Goal: Task Accomplishment & Management: Complete application form

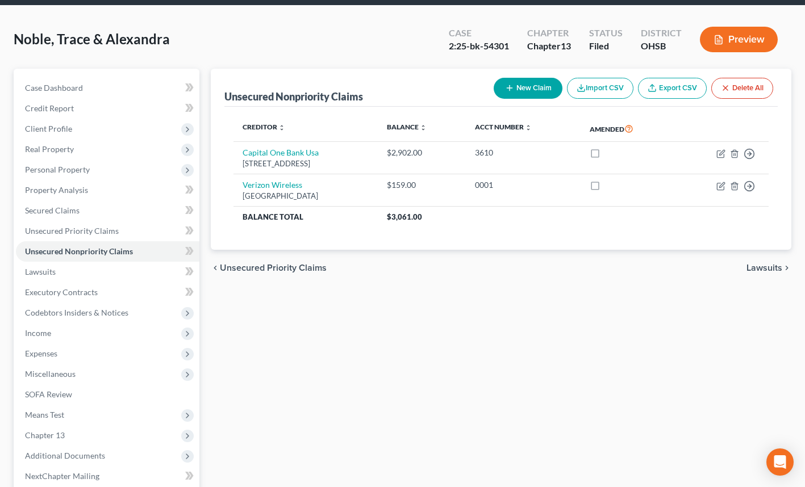
scroll to position [41, 0]
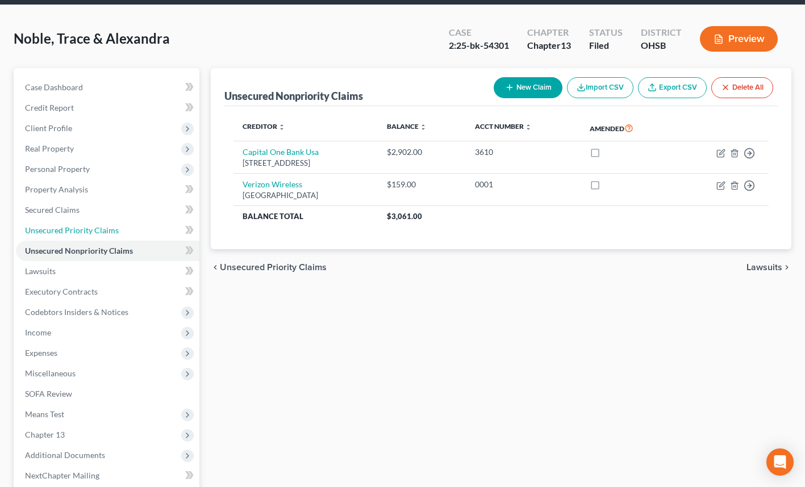
click at [100, 231] on span "Unsecured Priority Claims" at bounding box center [72, 231] width 94 height 10
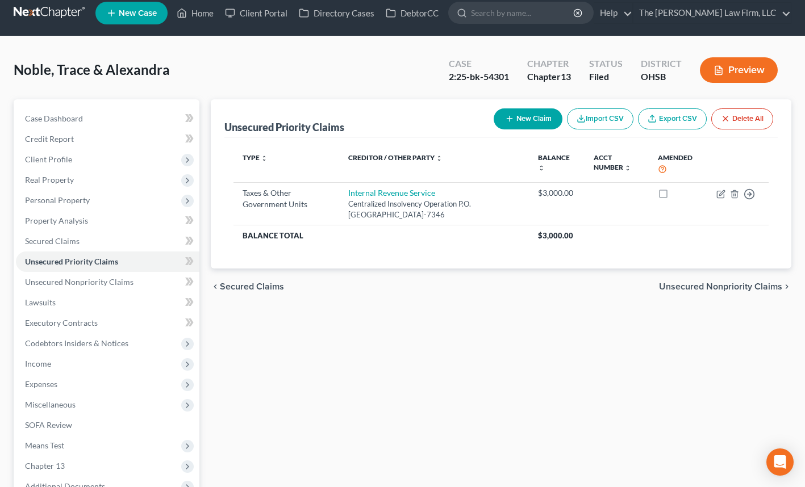
scroll to position [10, 0]
click at [362, 237] on th "Balance Total" at bounding box center [381, 235] width 295 height 20
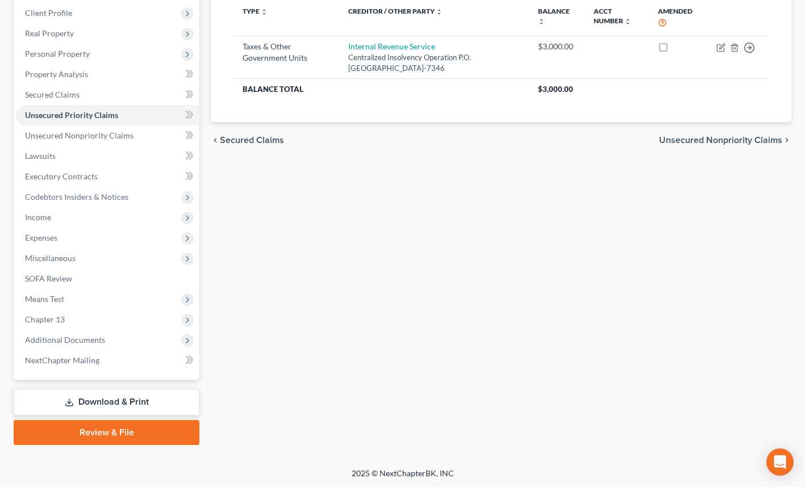
scroll to position [0, 0]
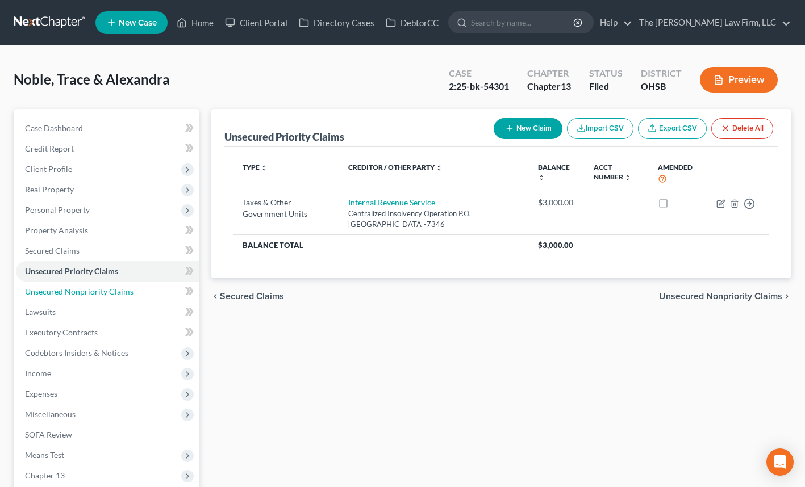
click at [121, 293] on span "Unsecured Nonpriority Claims" at bounding box center [79, 292] width 109 height 10
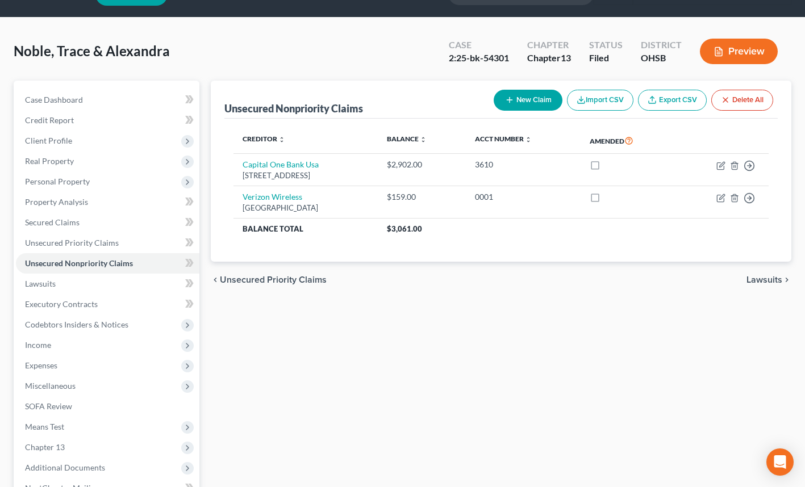
scroll to position [28, 0]
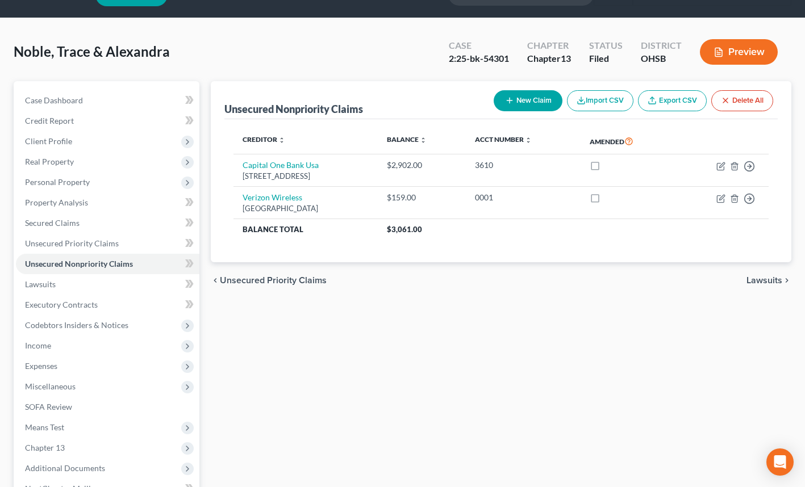
click at [106, 141] on span "Client Profile" at bounding box center [108, 141] width 184 height 20
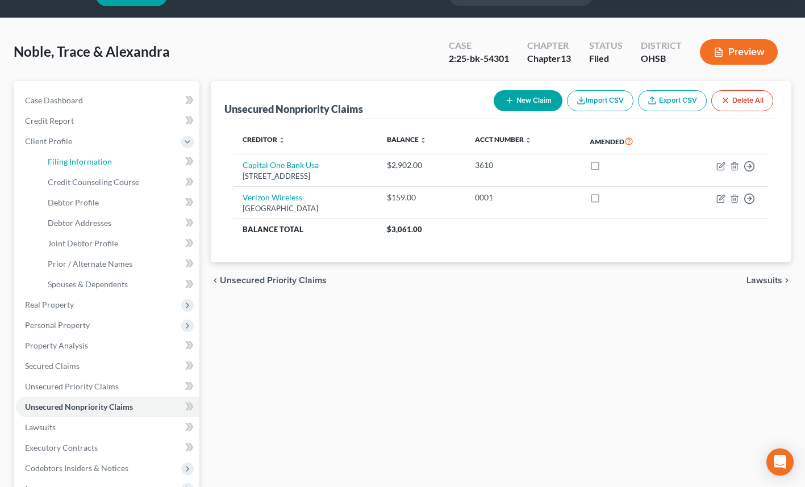
click at [105, 164] on span "Filing Information" at bounding box center [80, 162] width 64 height 10
select select "1"
select select "3"
select select "36"
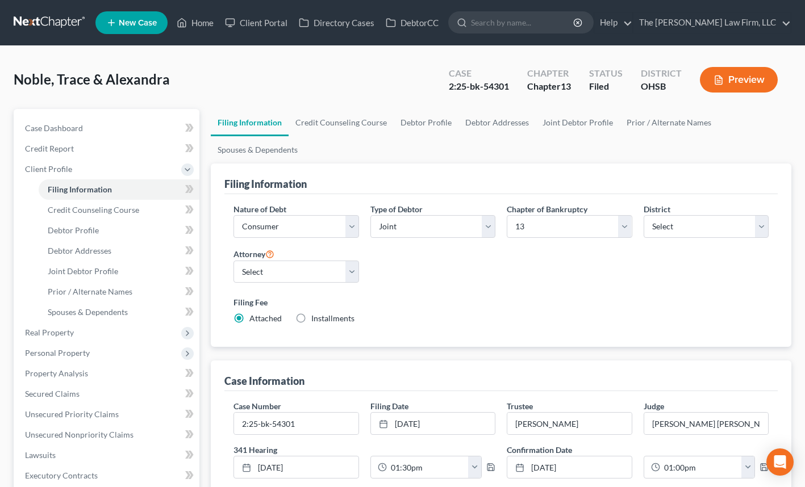
click at [51, 23] on link at bounding box center [50, 22] width 73 height 20
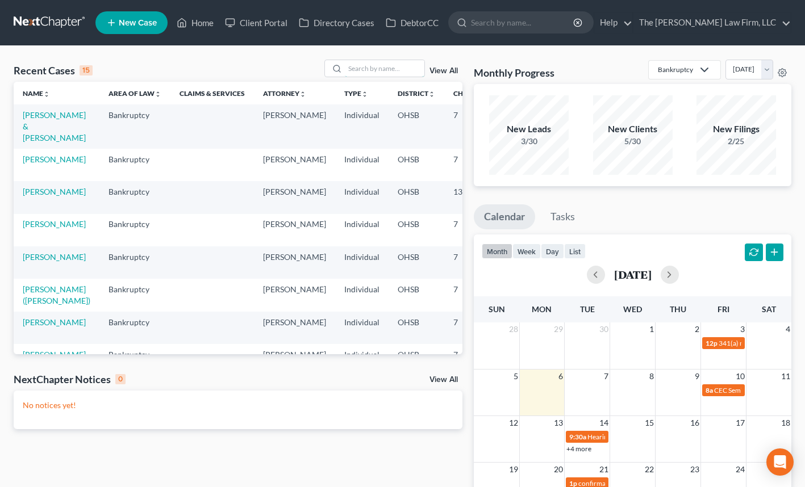
click at [371, 69] on input "search" at bounding box center [385, 68] width 80 height 16
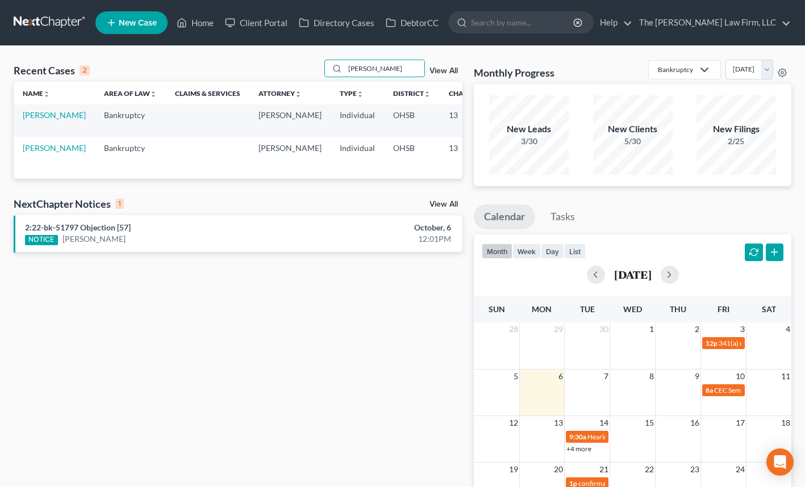
type input "paul mayes"
click at [30, 118] on link "[PERSON_NAME]" at bounding box center [54, 115] width 63 height 10
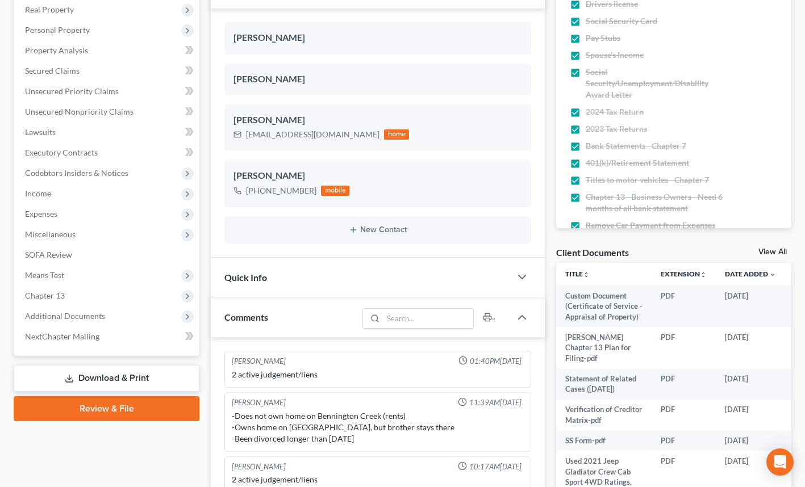
scroll to position [181, 0]
click at [90, 309] on span "Additional Documents" at bounding box center [108, 316] width 184 height 20
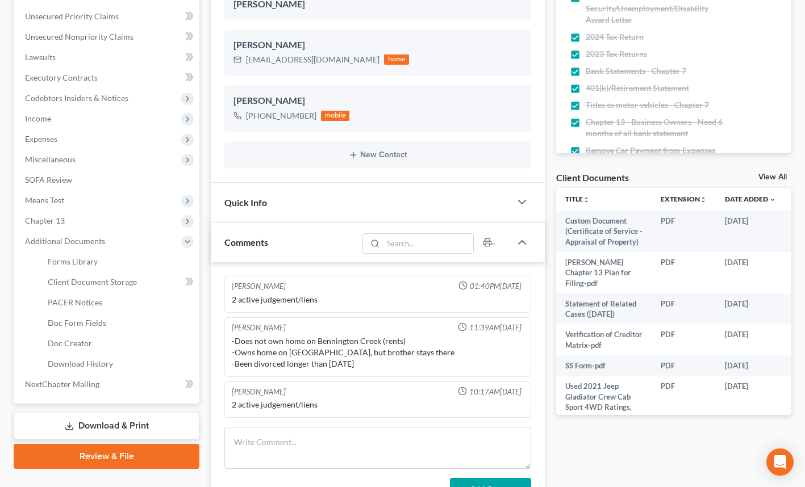
scroll to position [261, 0]
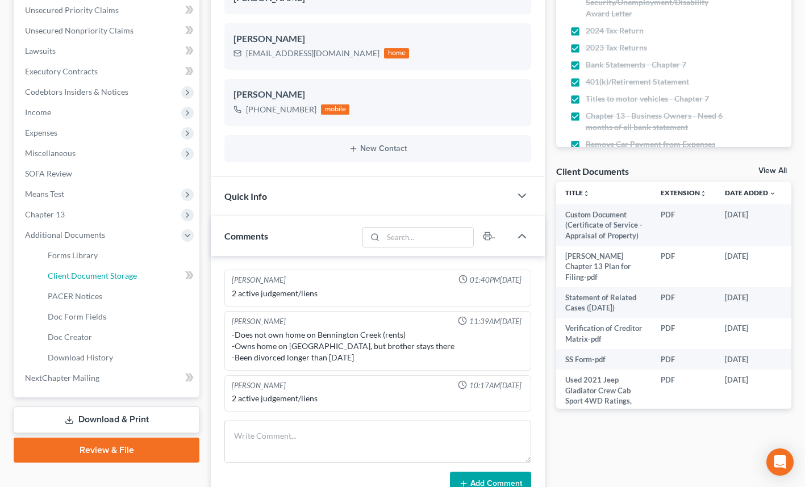
click at [112, 277] on span "Client Document Storage" at bounding box center [92, 276] width 89 height 10
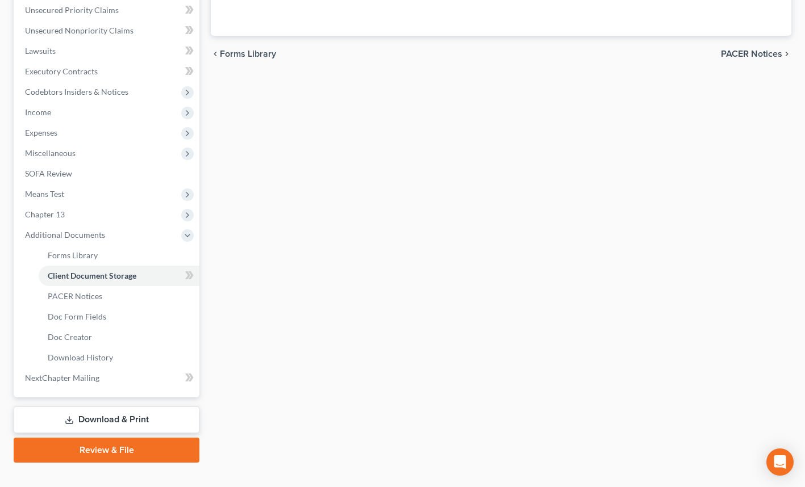
select select "7"
select select "61"
select select "53"
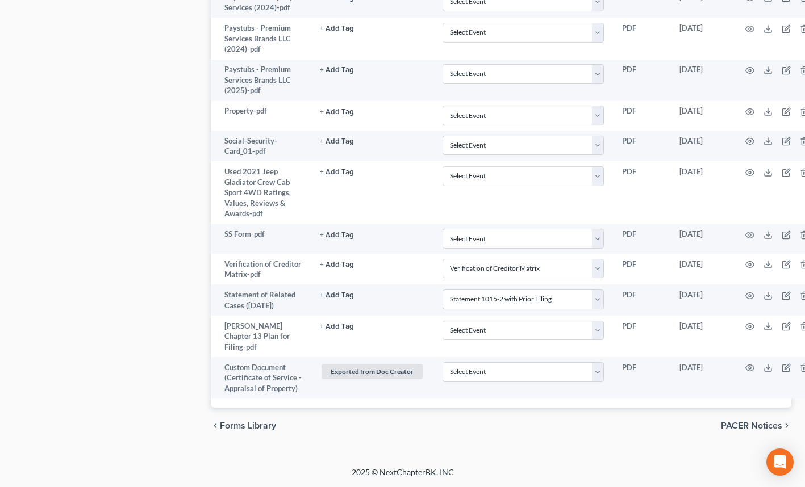
scroll to position [1172, 0]
click at [764, 322] on icon at bounding box center [768, 326] width 9 height 9
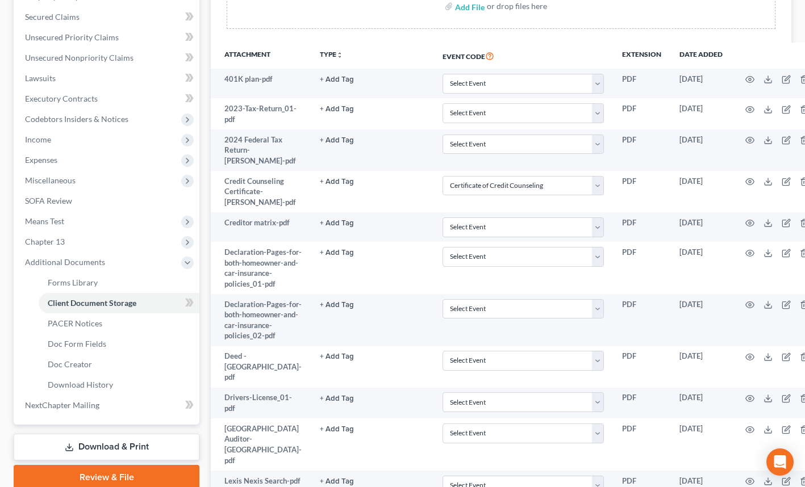
scroll to position [0, 0]
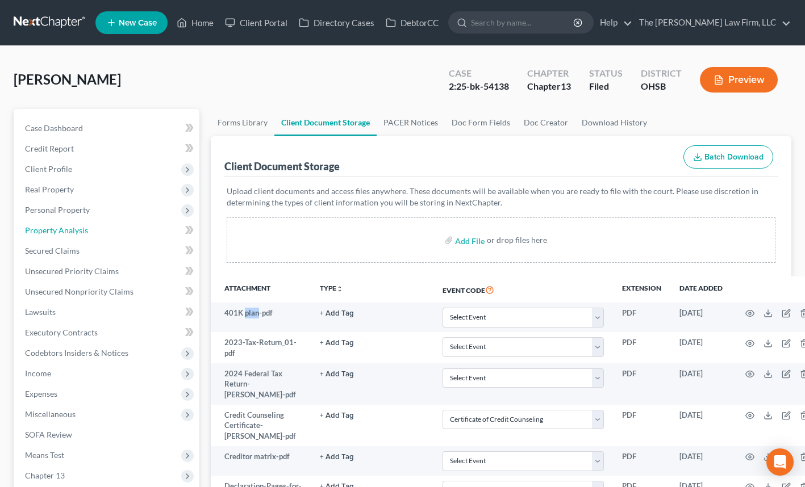
click at [97, 230] on link "Property Analysis" at bounding box center [108, 230] width 184 height 20
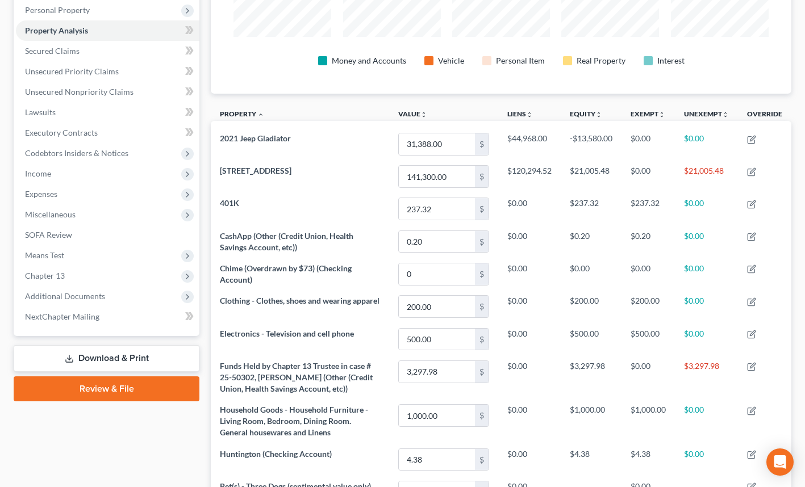
scroll to position [199, 0]
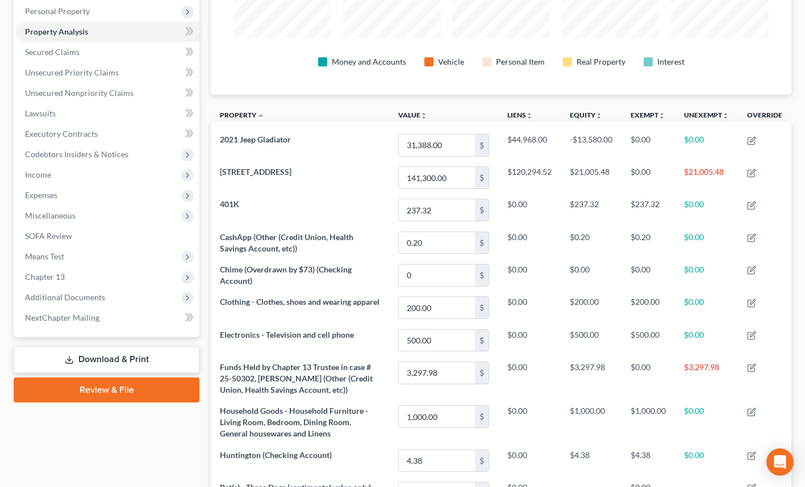
click at [106, 194] on span "Expenses" at bounding box center [108, 195] width 184 height 20
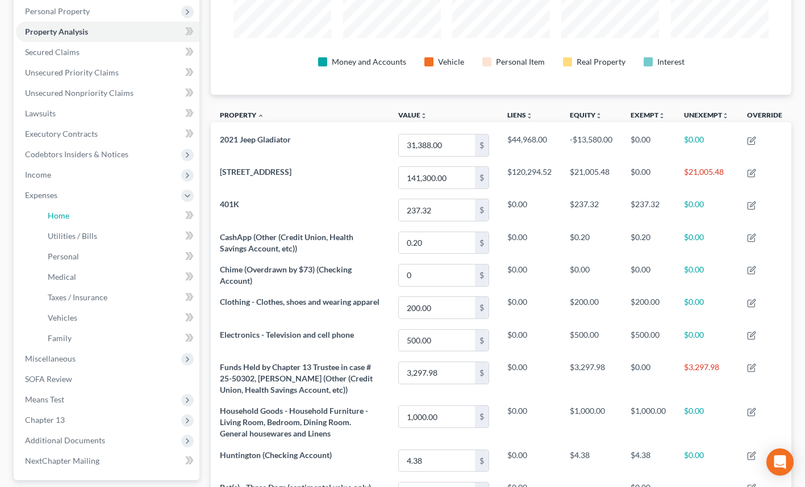
click at [99, 218] on link "Home" at bounding box center [119, 216] width 161 height 20
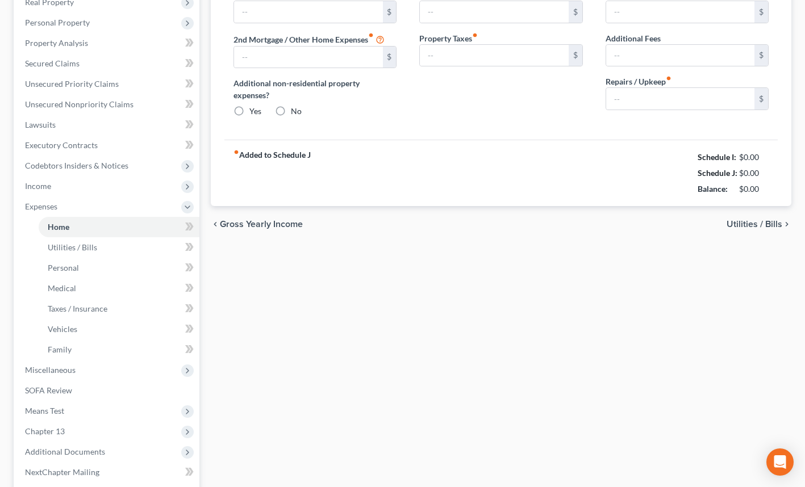
type input "1,380.00"
type input "0.00"
radio input "true"
type input "0.00"
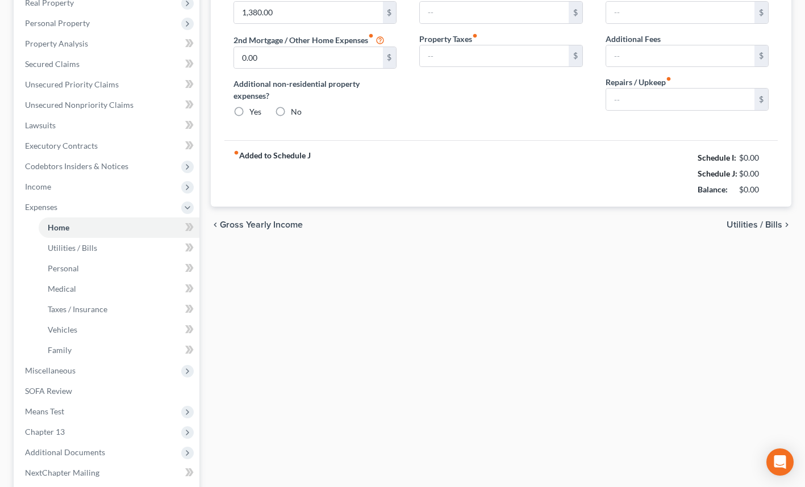
type input "0.00"
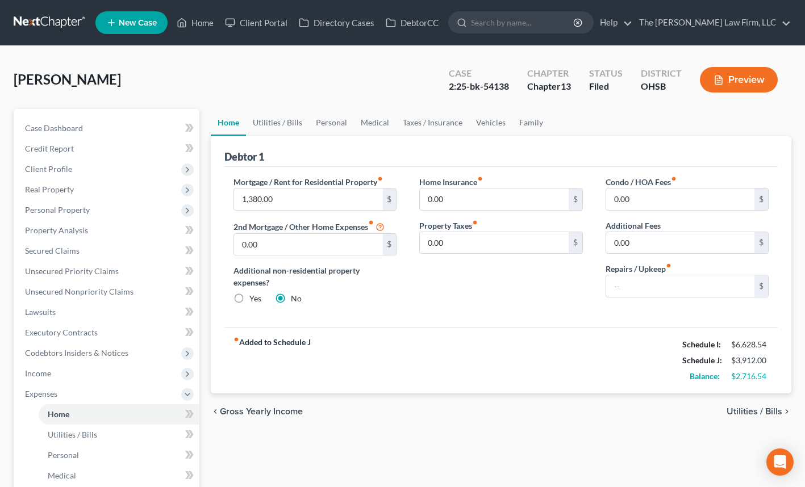
click at [482, 411] on div "chevron_left Gross Yearly Income Utilities / Bills chevron_right" at bounding box center [501, 412] width 581 height 36
click at [533, 22] on input "search" at bounding box center [523, 22] width 104 height 21
type input "alex murphy"
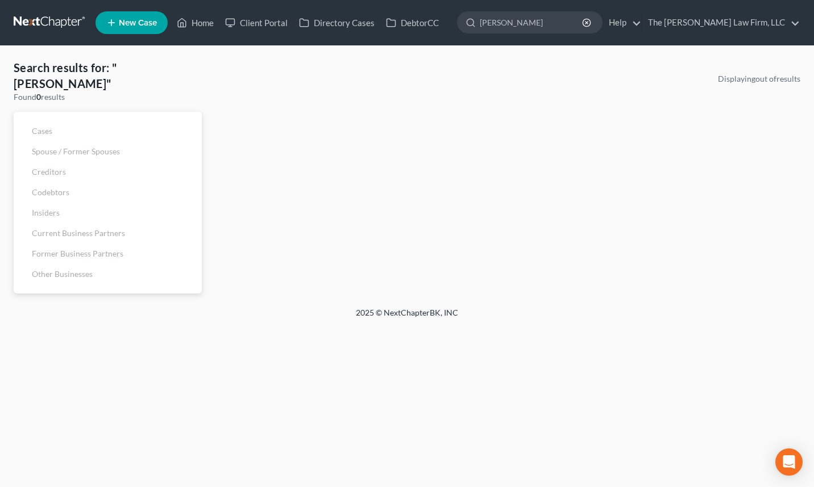
click at [46, 14] on link at bounding box center [50, 22] width 73 height 20
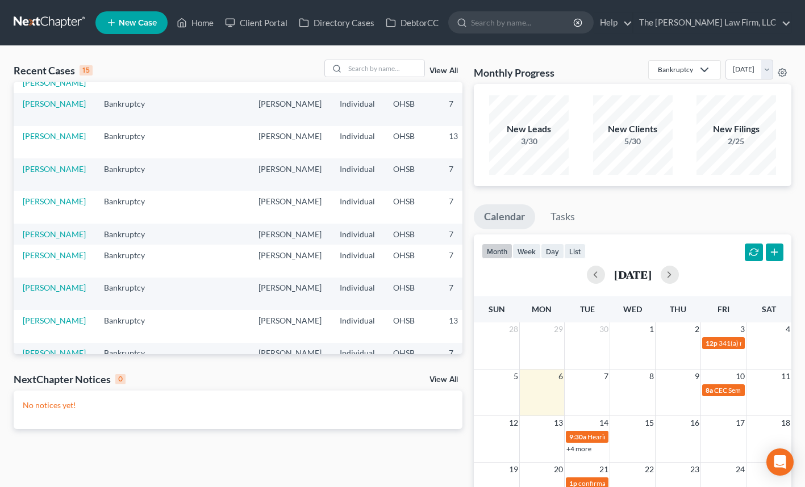
scroll to position [89, 0]
click at [34, 239] on link "[PERSON_NAME]" at bounding box center [54, 234] width 63 height 10
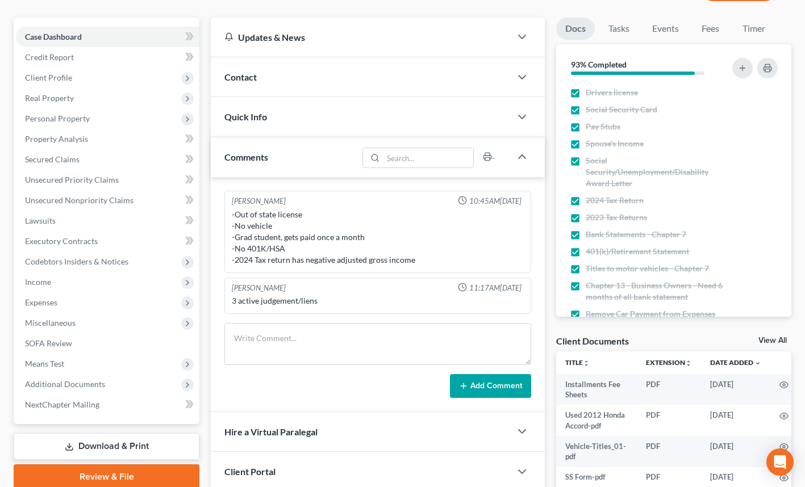
scroll to position [101, 0]
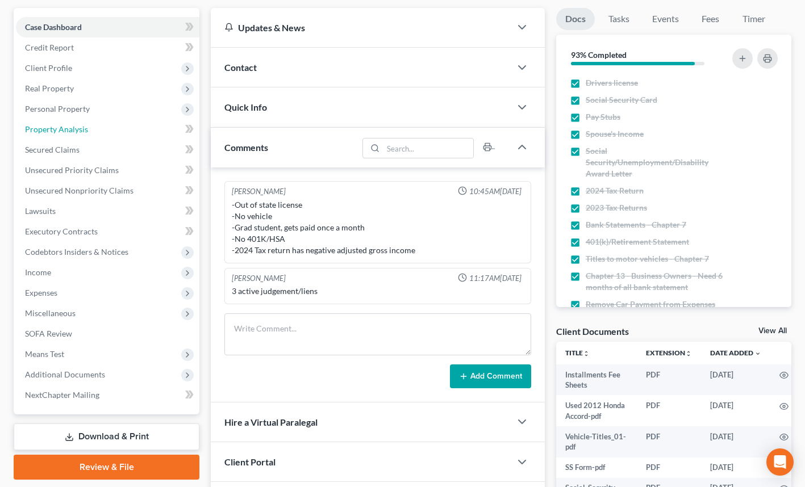
click at [62, 127] on span "Property Analysis" at bounding box center [56, 129] width 63 height 10
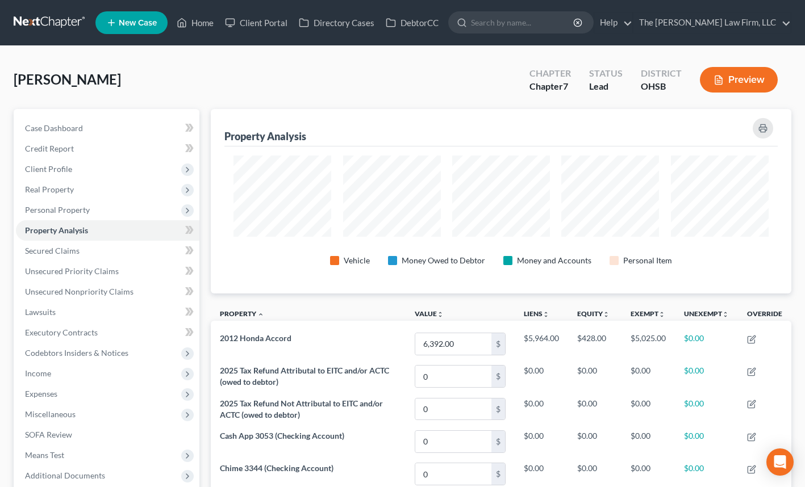
click at [67, 207] on span "Personal Property" at bounding box center [57, 210] width 65 height 10
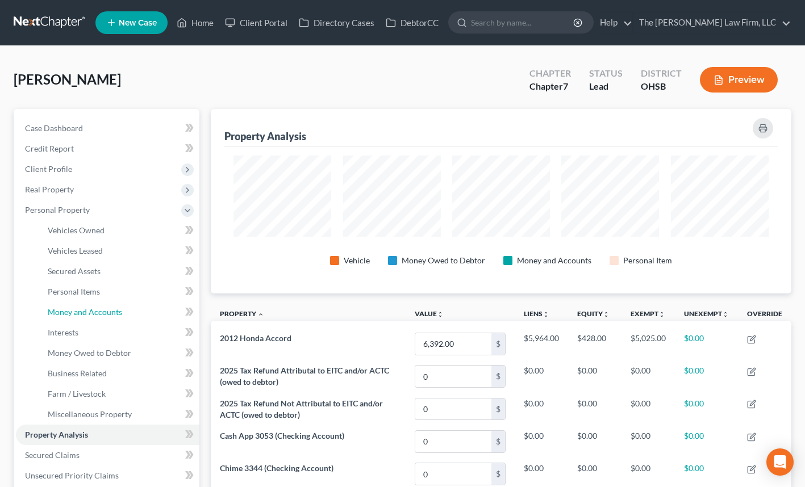
click at [93, 312] on span "Money and Accounts" at bounding box center [85, 312] width 74 height 10
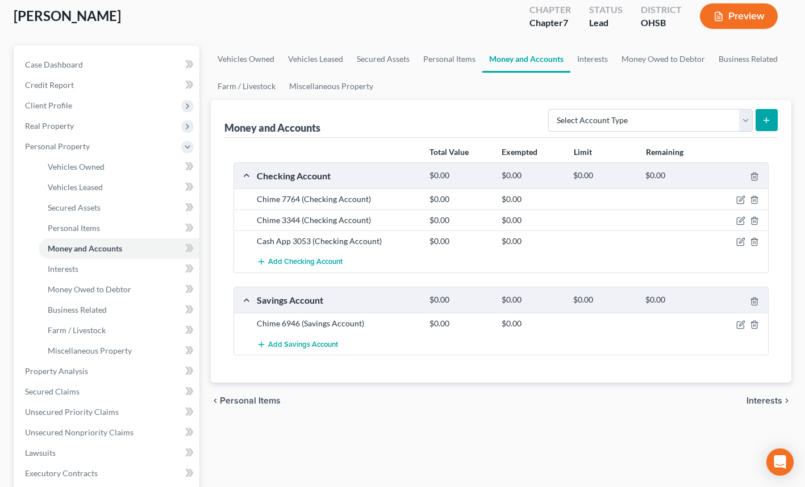
scroll to position [64, 0]
click at [69, 126] on span "Real Property" at bounding box center [49, 125] width 49 height 10
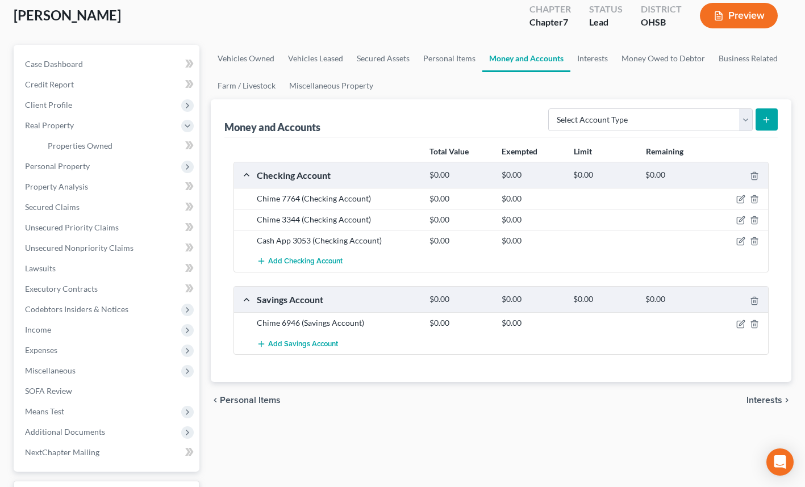
click at [69, 105] on span "Client Profile" at bounding box center [48, 105] width 47 height 10
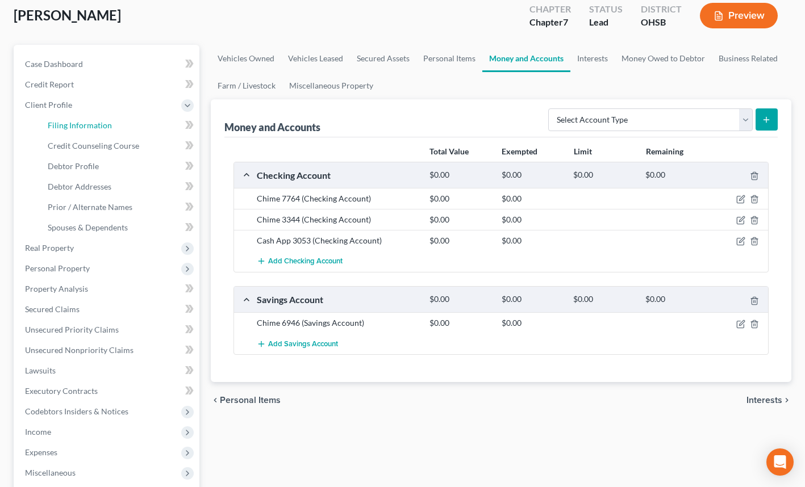
click at [98, 128] on span "Filing Information" at bounding box center [80, 125] width 64 height 10
select select "1"
select select "0"
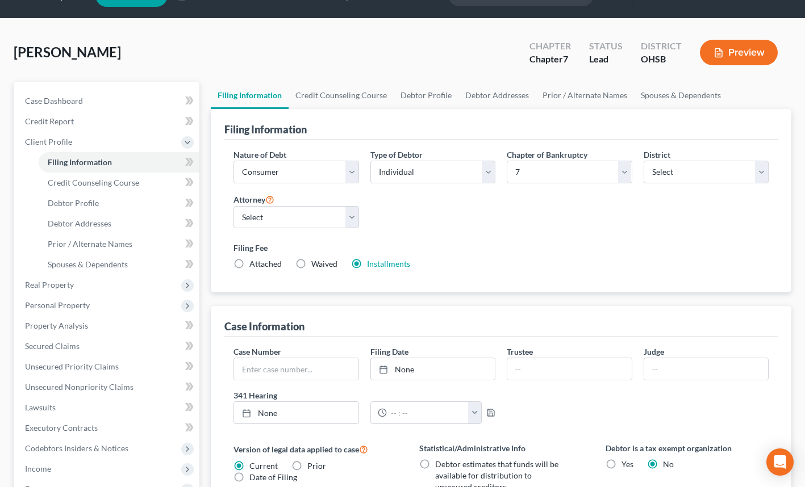
scroll to position [28, 0]
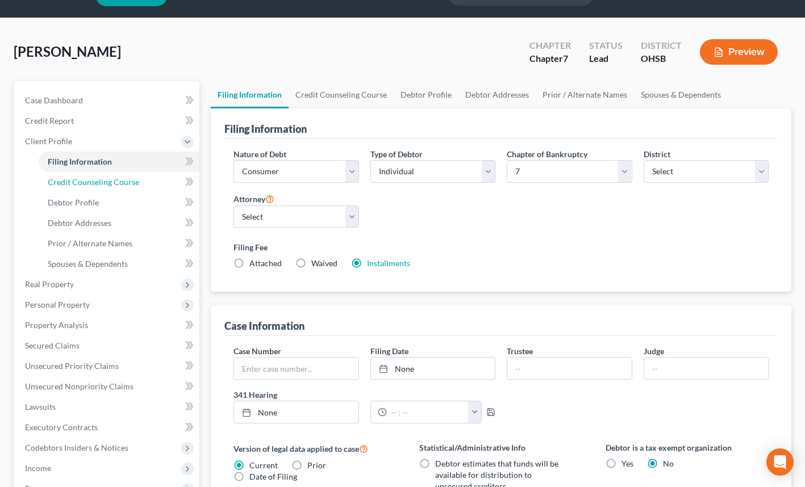
click at [89, 180] on span "Credit Counseling Course" at bounding box center [93, 182] width 91 height 10
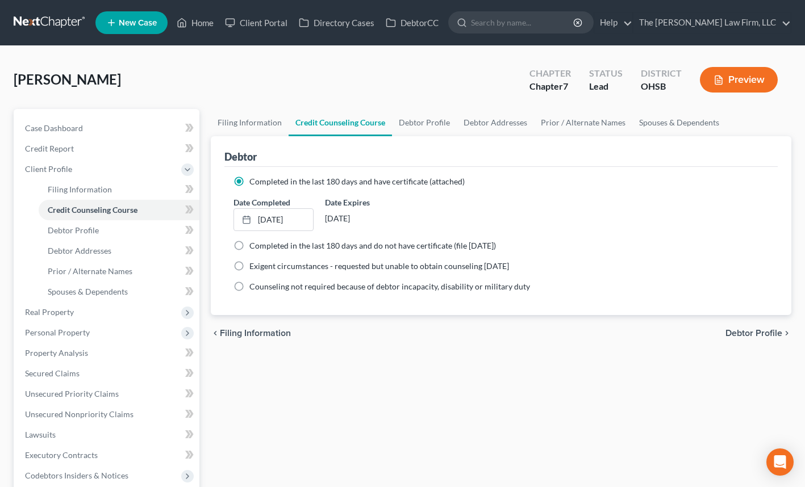
scroll to position [12, 0]
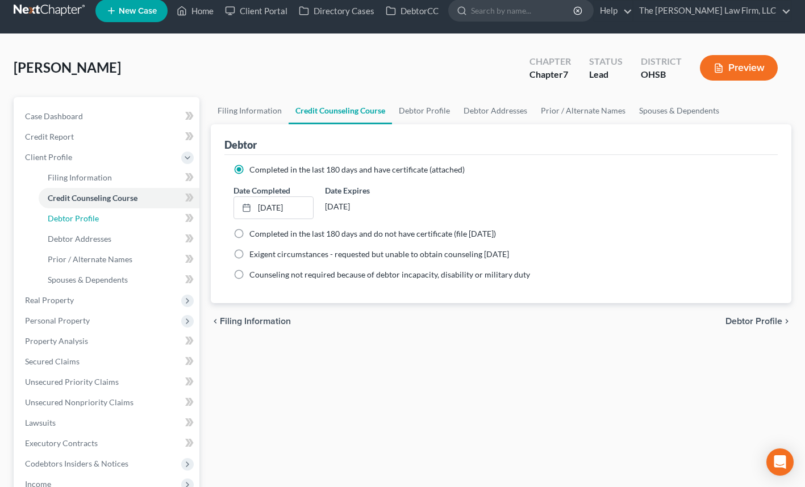
click at [83, 219] on span "Debtor Profile" at bounding box center [73, 219] width 51 height 10
select select "0"
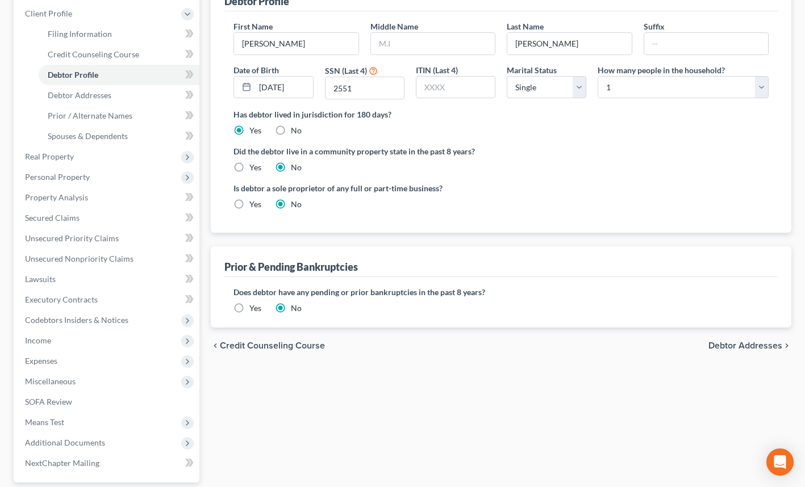
scroll to position [156, 0]
click at [109, 91] on span "Debtor Addresses" at bounding box center [80, 95] width 64 height 10
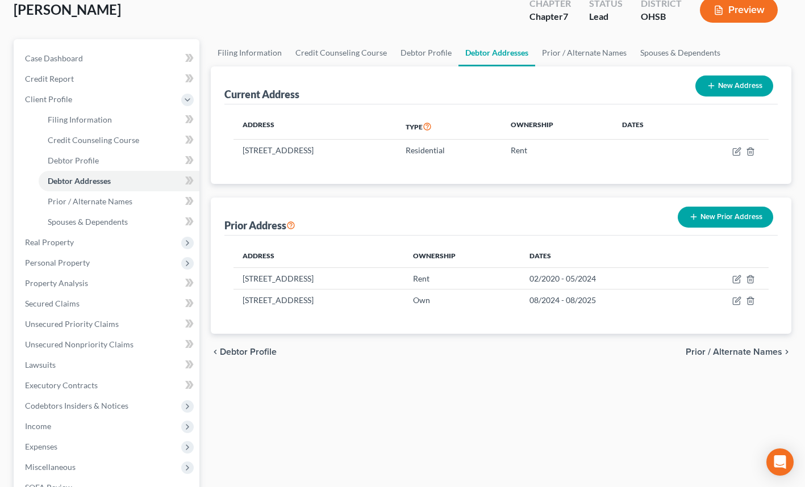
scroll to position [73, 0]
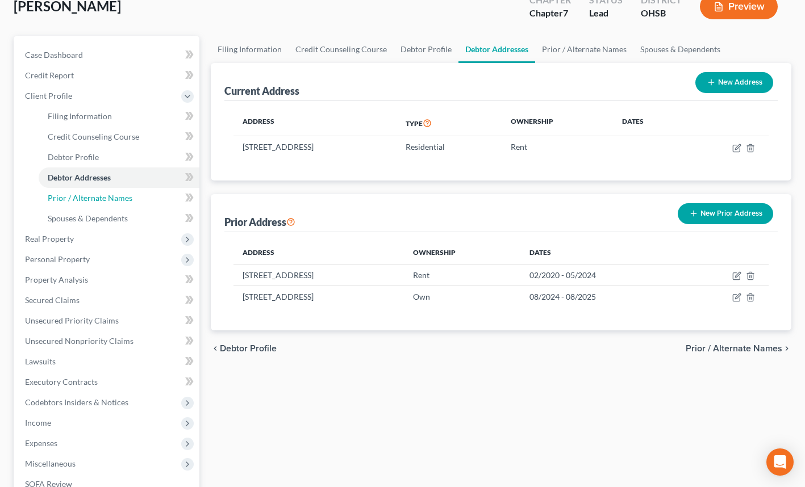
click at [99, 198] on span "Prior / Alternate Names" at bounding box center [90, 198] width 85 height 10
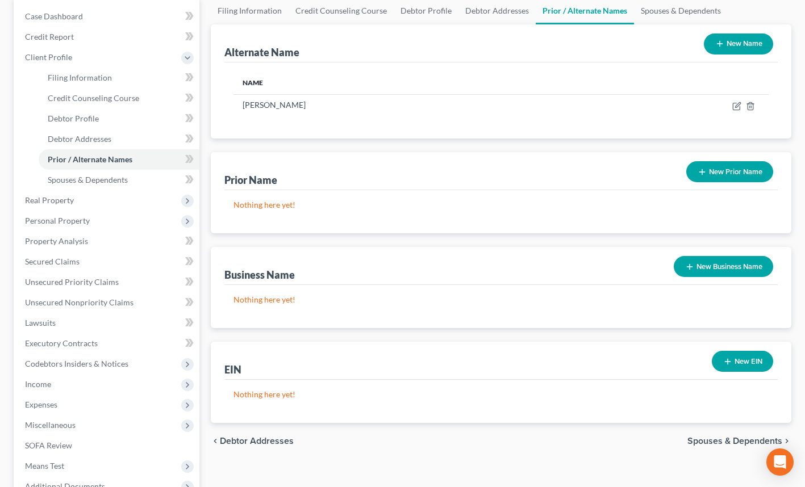
scroll to position [127, 0]
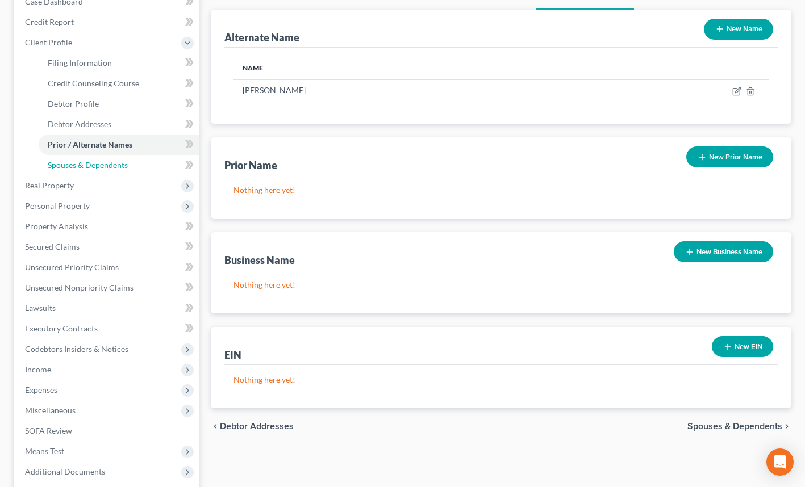
click at [98, 172] on link "Spouses & Dependents" at bounding box center [119, 165] width 161 height 20
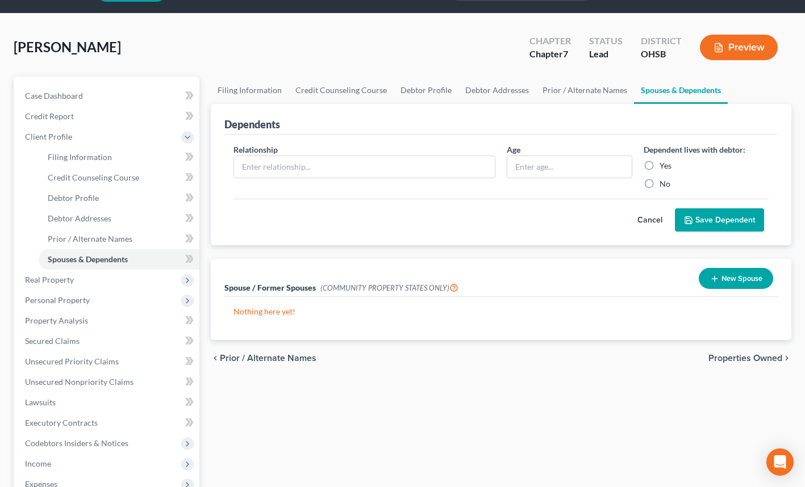
scroll to position [33, 0]
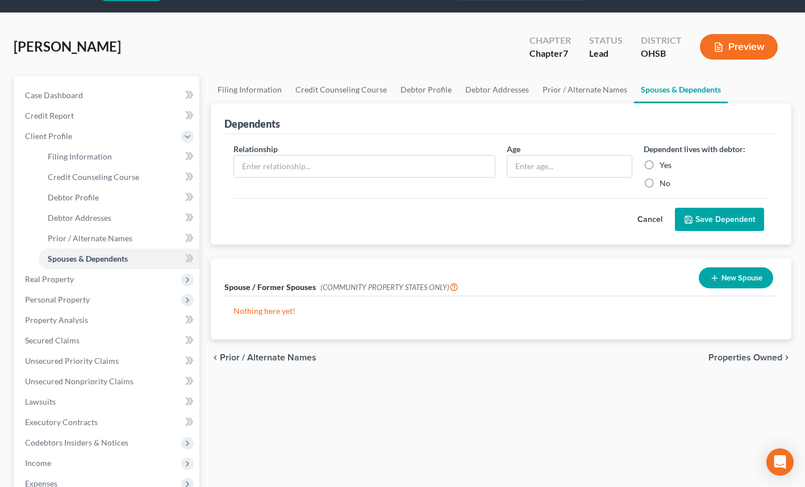
click at [91, 299] on span "Personal Property" at bounding box center [108, 300] width 184 height 20
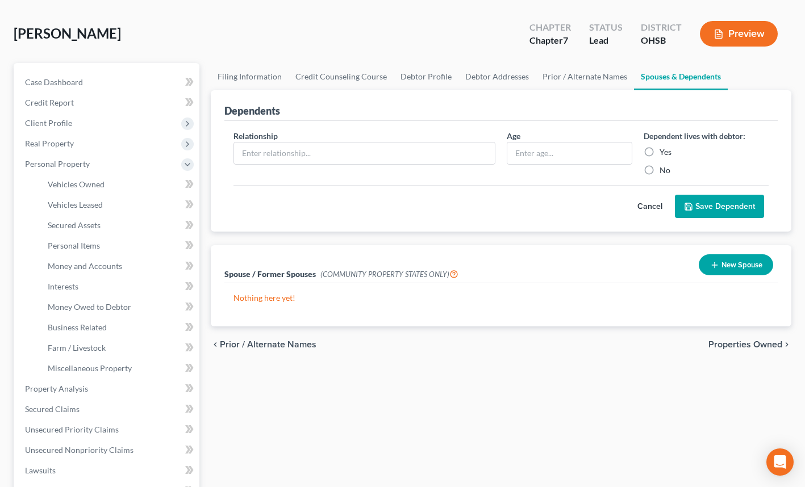
scroll to position [56, 0]
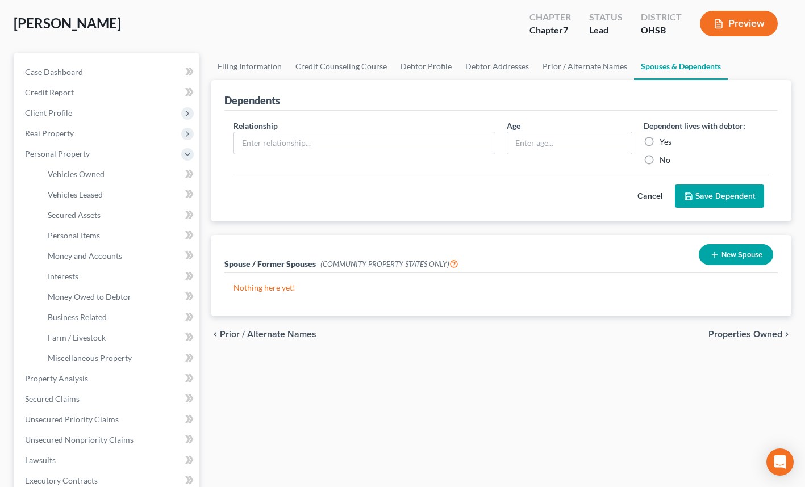
click at [101, 150] on span "Personal Property" at bounding box center [108, 154] width 184 height 20
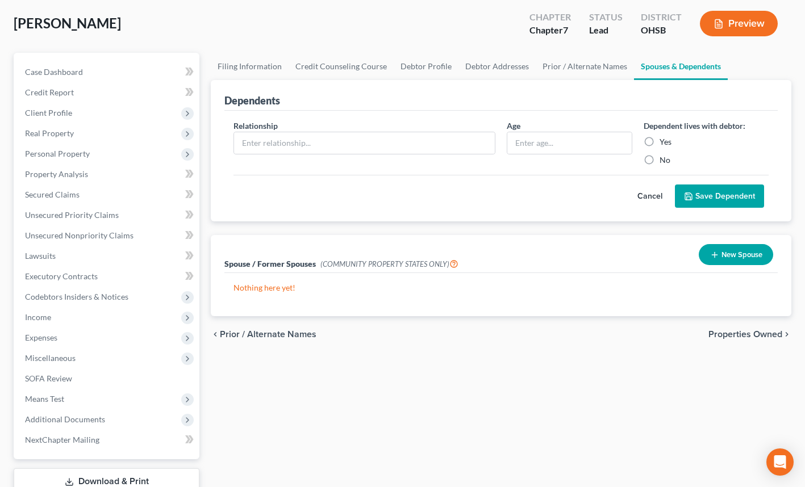
click at [89, 155] on span "Personal Property" at bounding box center [108, 154] width 184 height 20
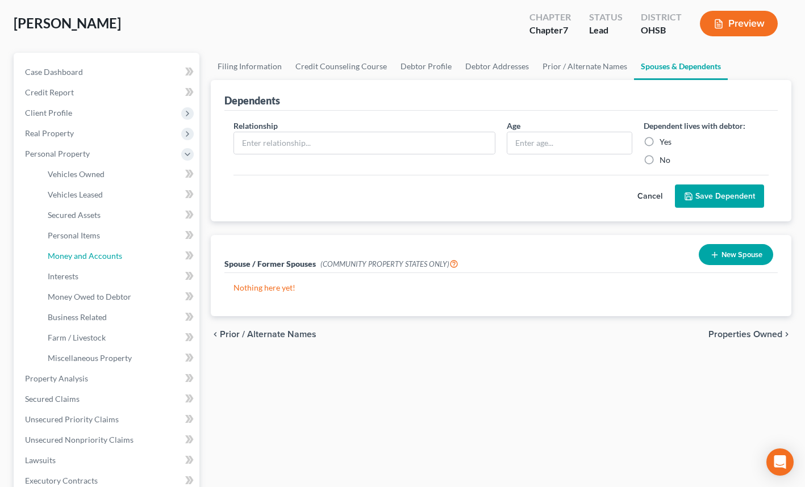
click at [84, 261] on link "Money and Accounts" at bounding box center [119, 256] width 161 height 20
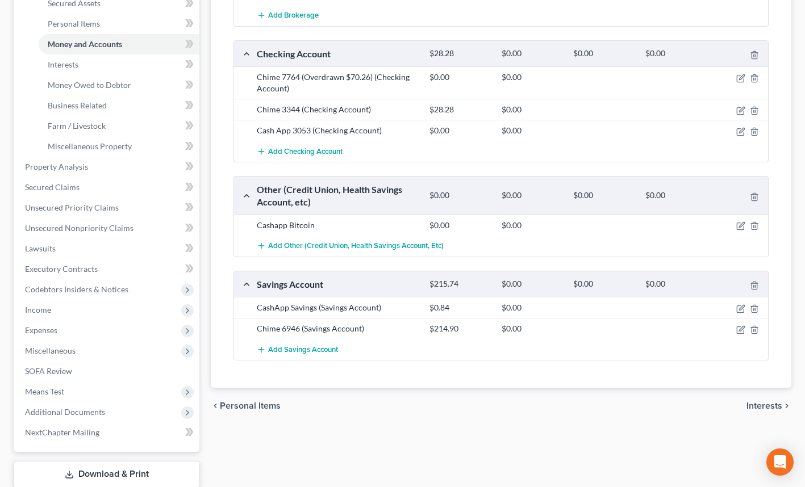
scroll to position [267, 0]
click at [66, 65] on span "Interests" at bounding box center [63, 66] width 31 height 10
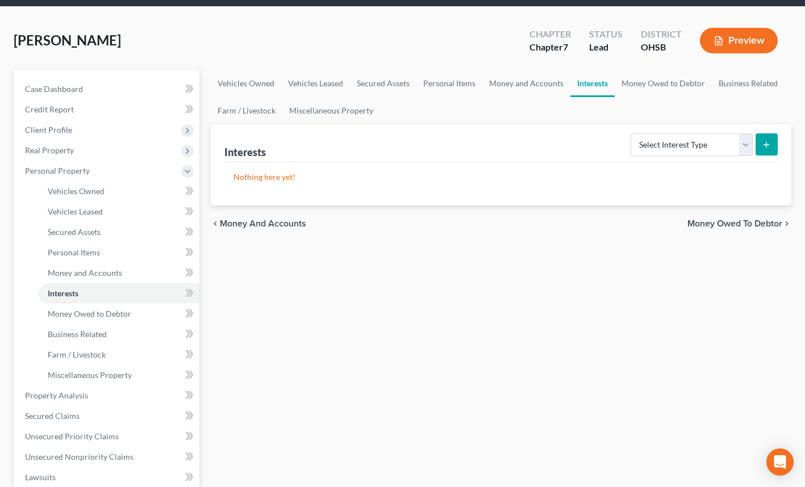
scroll to position [44, 0]
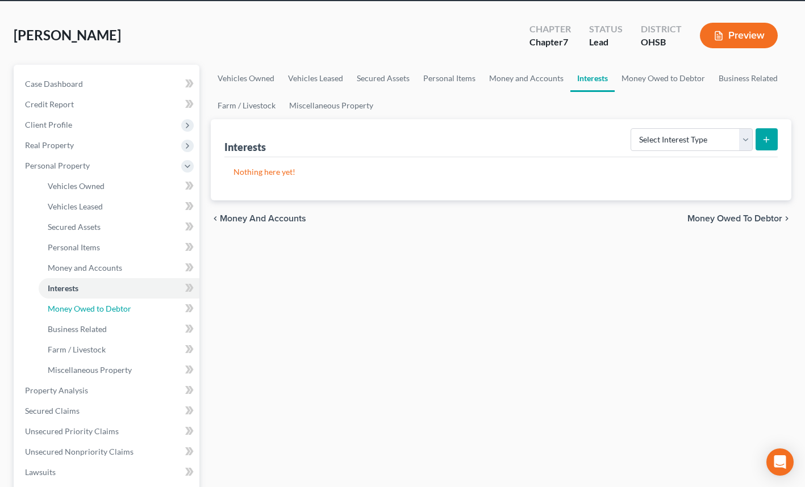
click at [108, 310] on span "Money Owed to Debtor" at bounding box center [90, 309] width 84 height 10
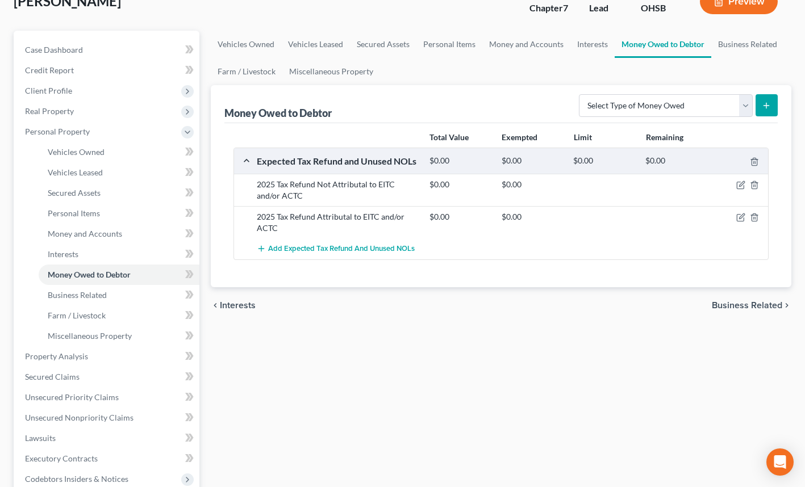
scroll to position [80, 0]
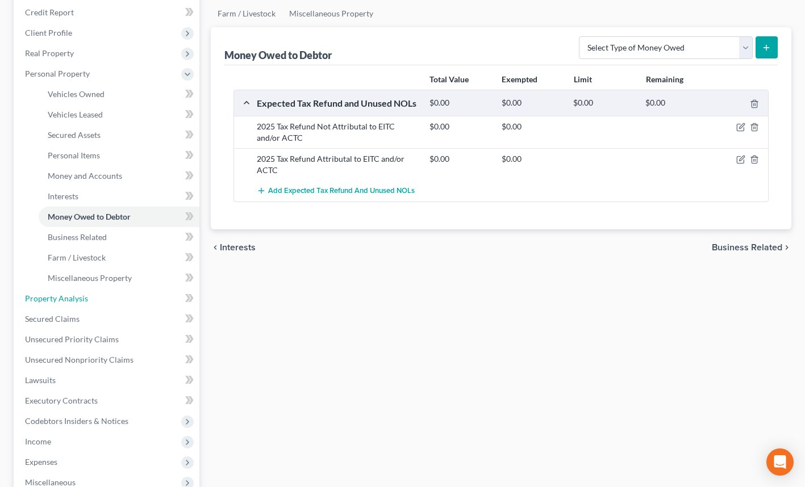
click at [122, 297] on link "Property Analysis" at bounding box center [108, 299] width 184 height 20
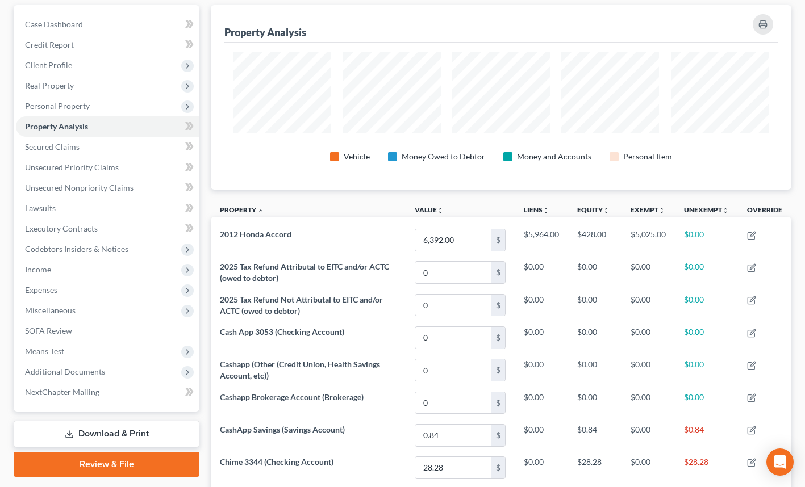
scroll to position [105, 0]
click at [56, 151] on link "Secured Claims" at bounding box center [108, 146] width 184 height 20
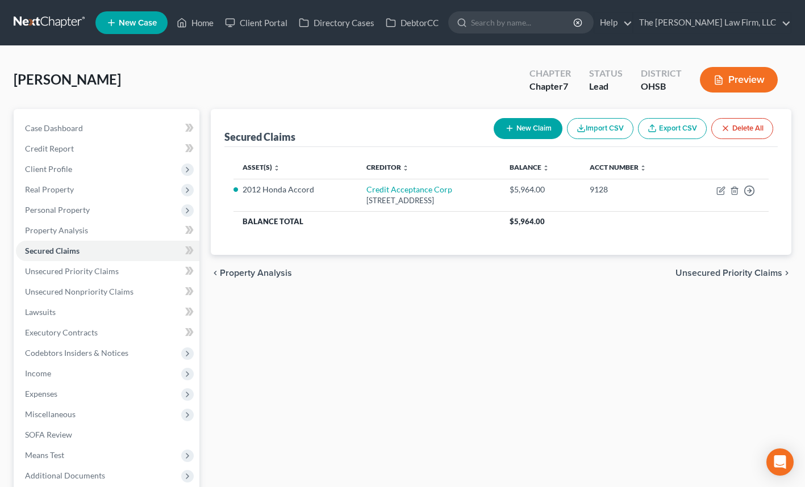
click at [75, 206] on span "Personal Property" at bounding box center [57, 210] width 65 height 10
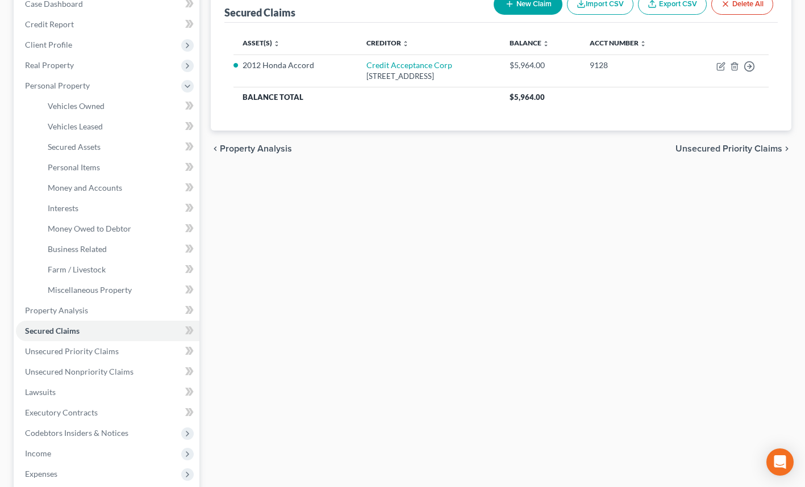
scroll to position [126, 0]
click at [100, 226] on span "Money Owed to Debtor" at bounding box center [90, 227] width 84 height 10
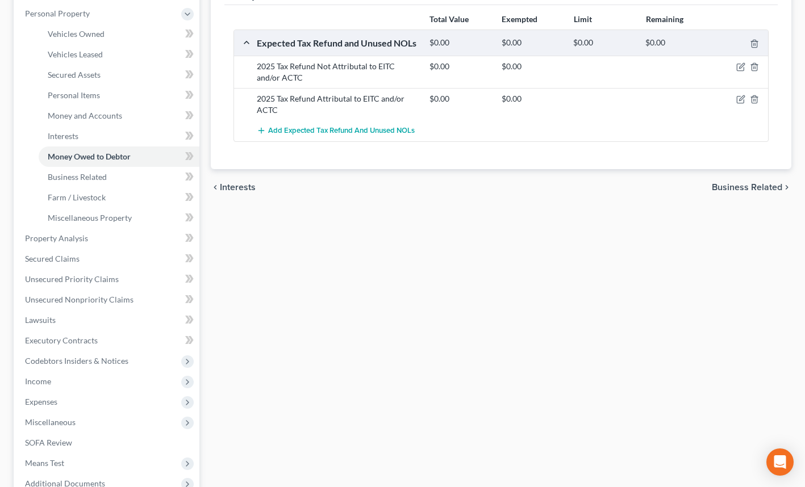
scroll to position [204, 0]
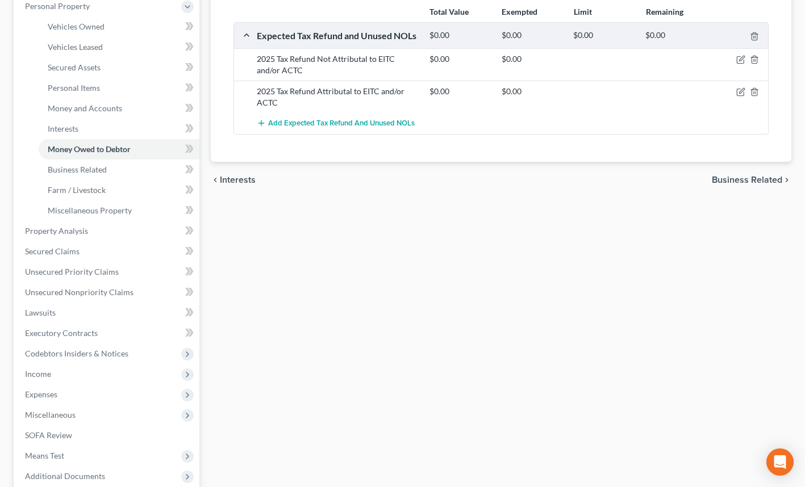
click at [68, 372] on span "Income" at bounding box center [108, 374] width 184 height 20
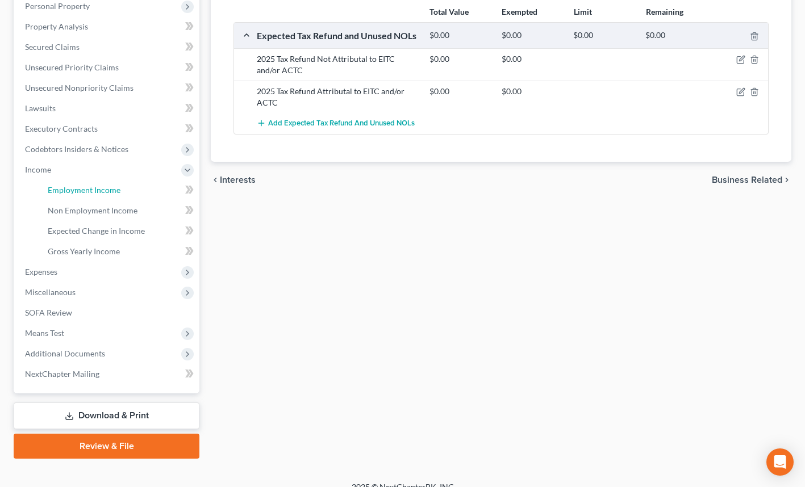
click at [95, 188] on span "Employment Income" at bounding box center [84, 190] width 73 height 10
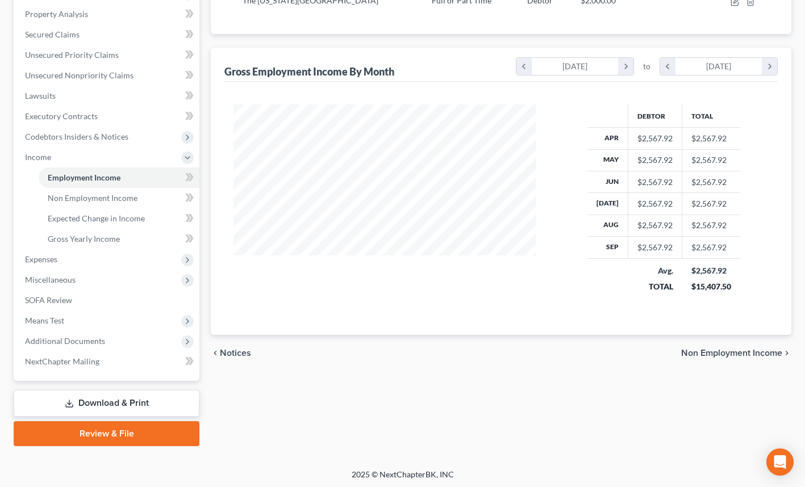
scroll to position [218, 0]
click at [101, 282] on span "Miscellaneous" at bounding box center [108, 279] width 184 height 20
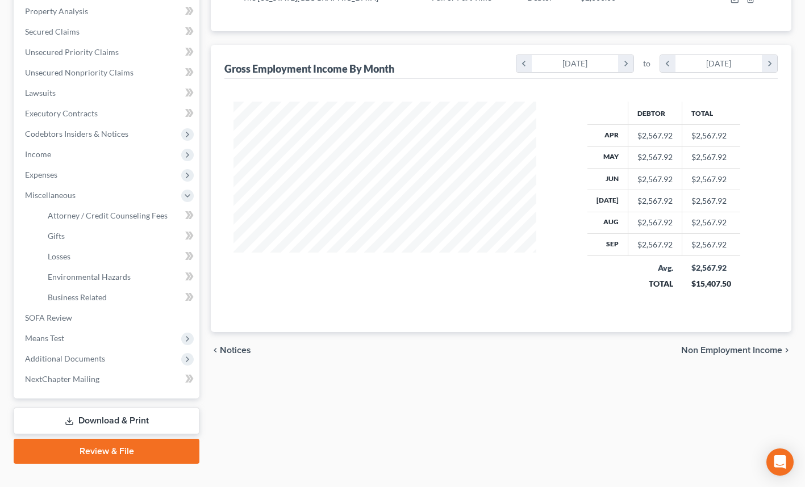
scroll to position [220, 0]
click at [66, 315] on span "SOFA Review" at bounding box center [48, 317] width 47 height 10
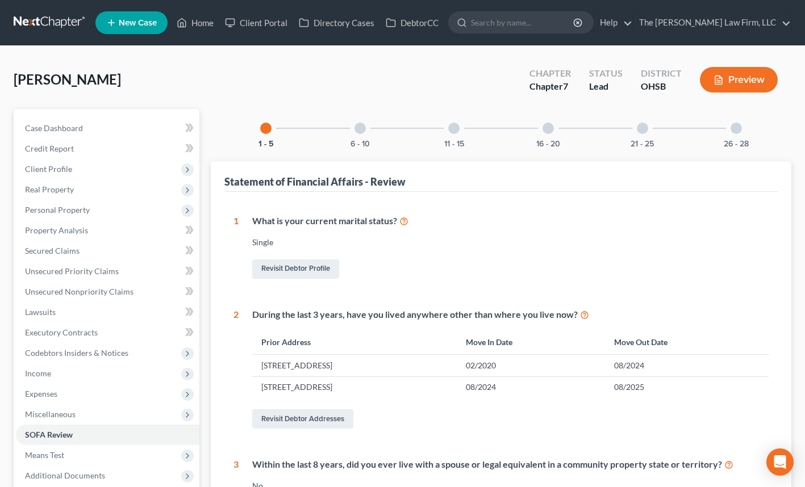
click at [360, 131] on div at bounding box center [360, 128] width 11 height 11
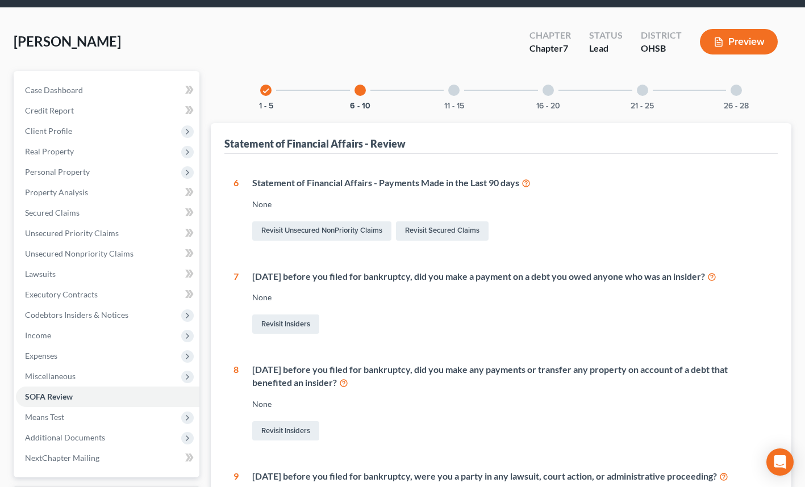
scroll to position [3, 0]
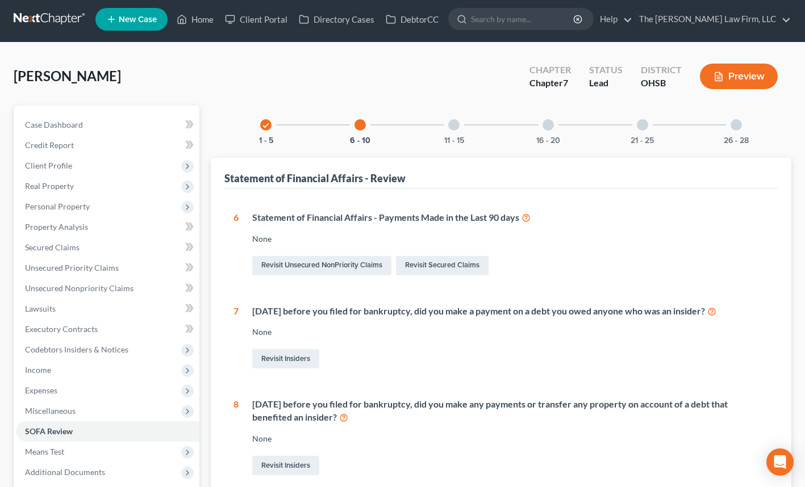
click at [451, 124] on div at bounding box center [453, 124] width 11 height 11
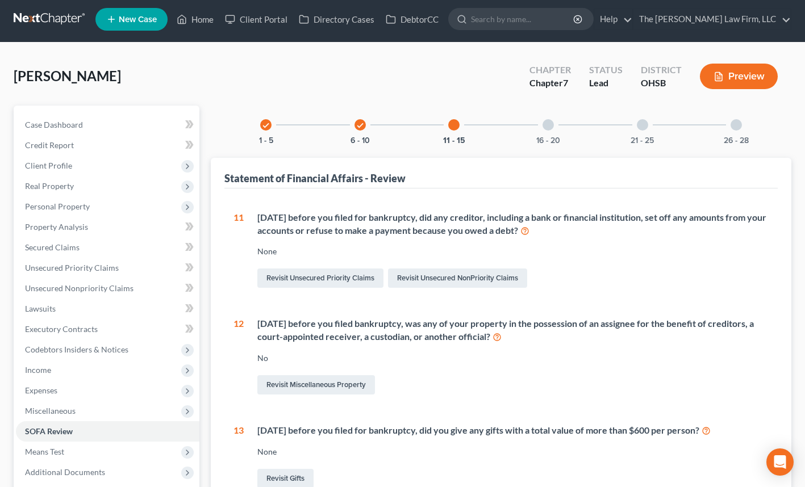
click at [359, 126] on icon "check" at bounding box center [360, 126] width 8 height 8
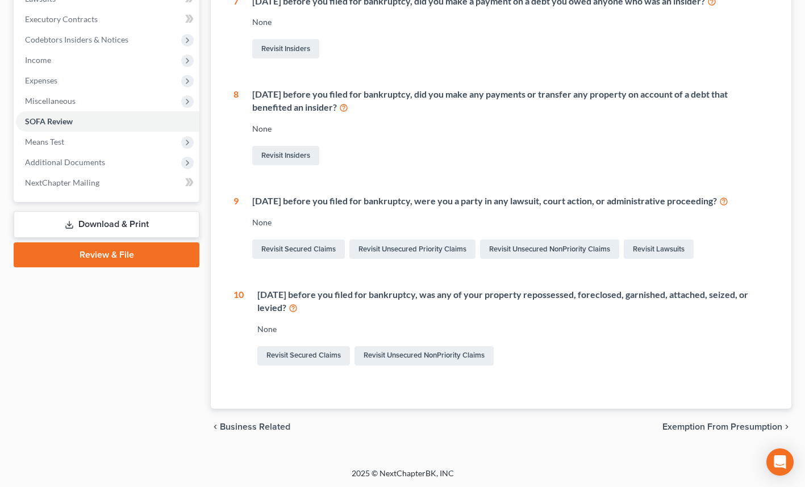
scroll to position [0, 0]
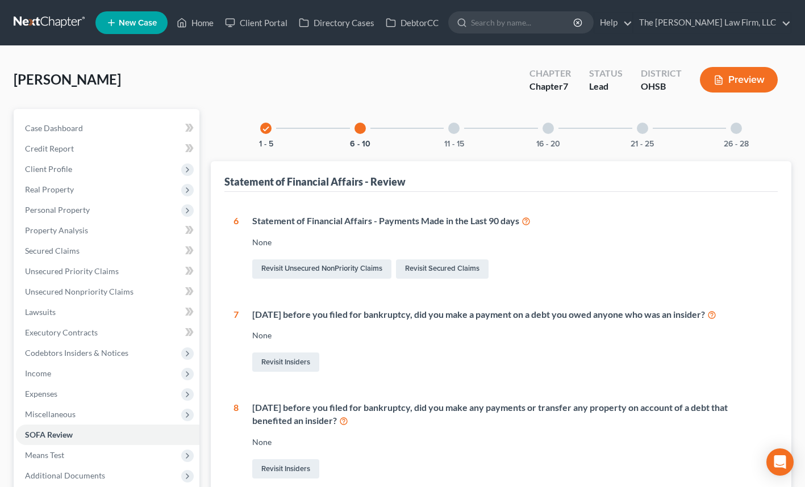
click at [454, 127] on div at bounding box center [453, 128] width 11 height 11
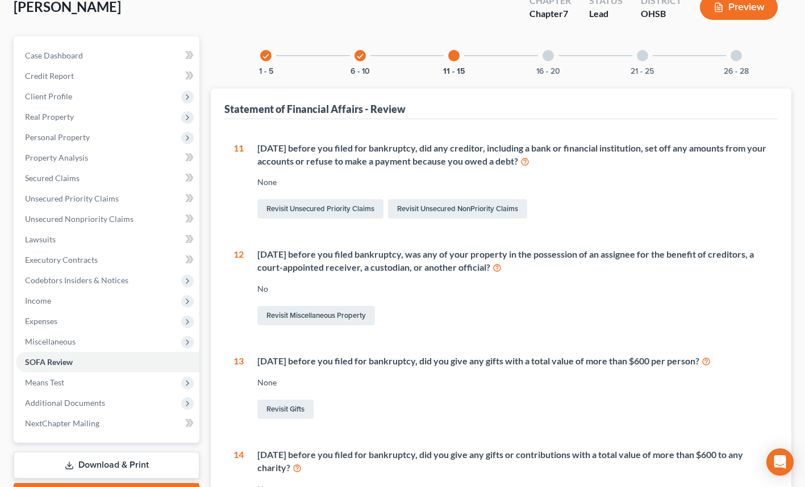
scroll to position [76, 0]
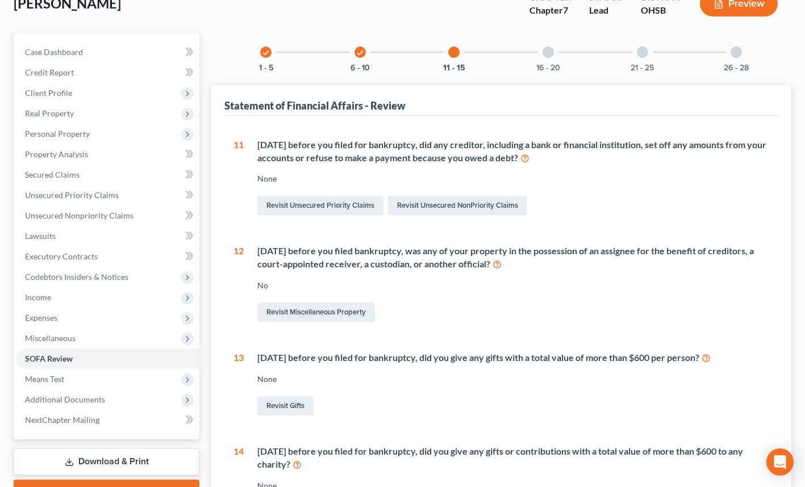
click at [84, 312] on span "Expenses" at bounding box center [108, 318] width 184 height 20
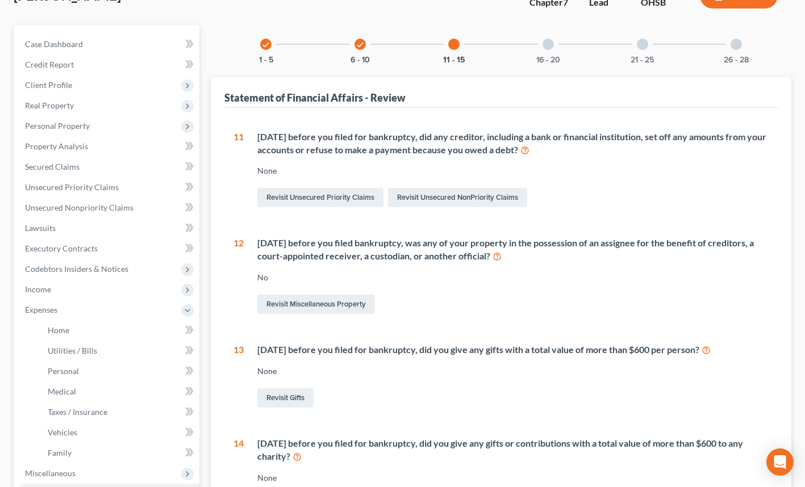
scroll to position [83, 0]
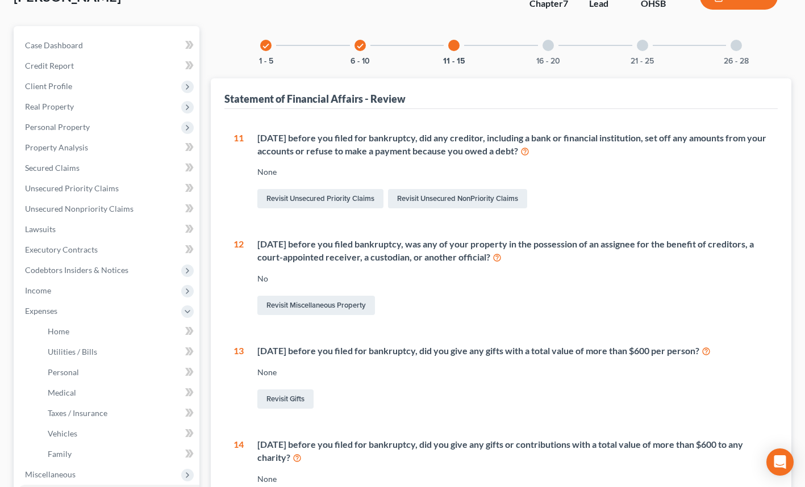
click at [92, 293] on span "Income" at bounding box center [108, 291] width 184 height 20
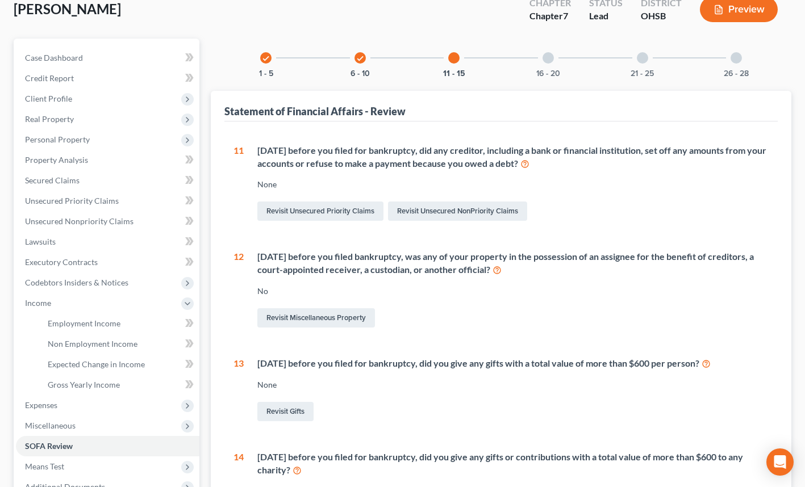
scroll to position [69, 0]
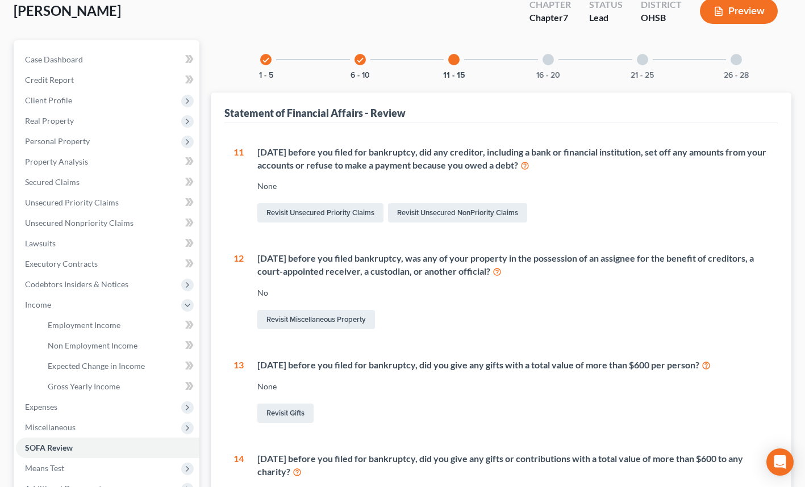
drag, startPoint x: 131, startPoint y: 134, endPoint x: 98, endPoint y: 143, distance: 34.7
click at [98, 143] on span "Personal Property" at bounding box center [108, 141] width 184 height 20
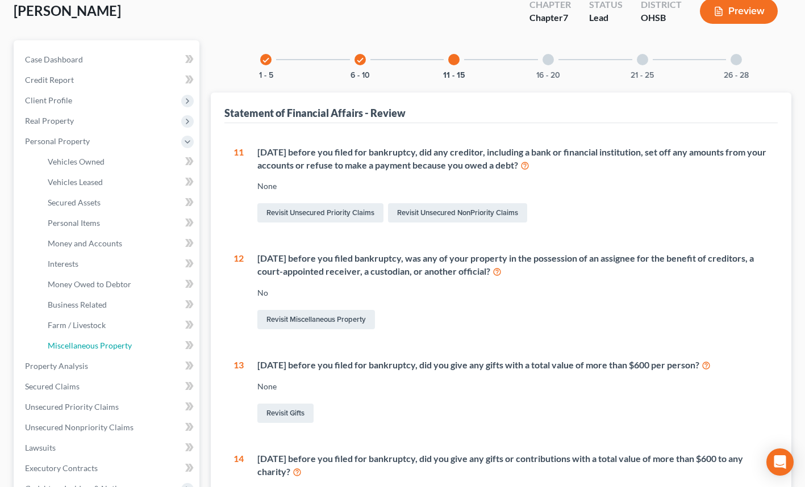
click at [113, 347] on span "Miscellaneous Property" at bounding box center [90, 346] width 84 height 10
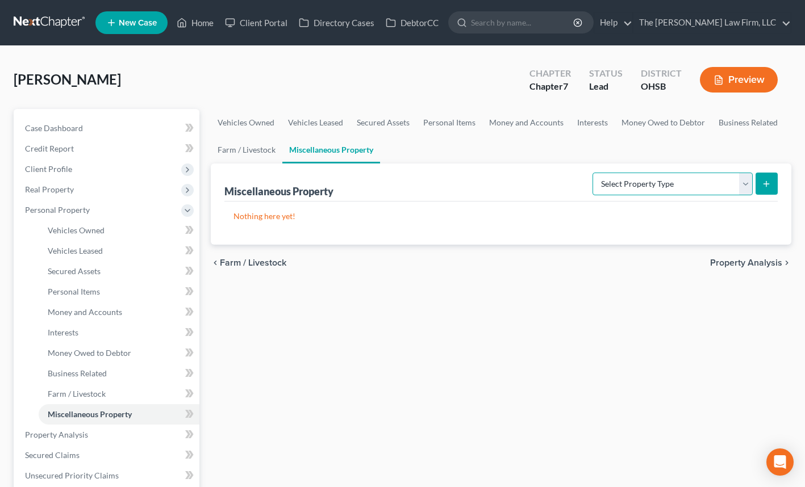
click at [744, 182] on select "Select Property Type Assigned for Creditor Benefit Within 1 Year Holding for An…" at bounding box center [673, 184] width 160 height 23
click at [450, 325] on div "Vehicles Owned Vehicles Leased Secured Assets Personal Items Money and Accounts…" at bounding box center [501, 447] width 592 height 677
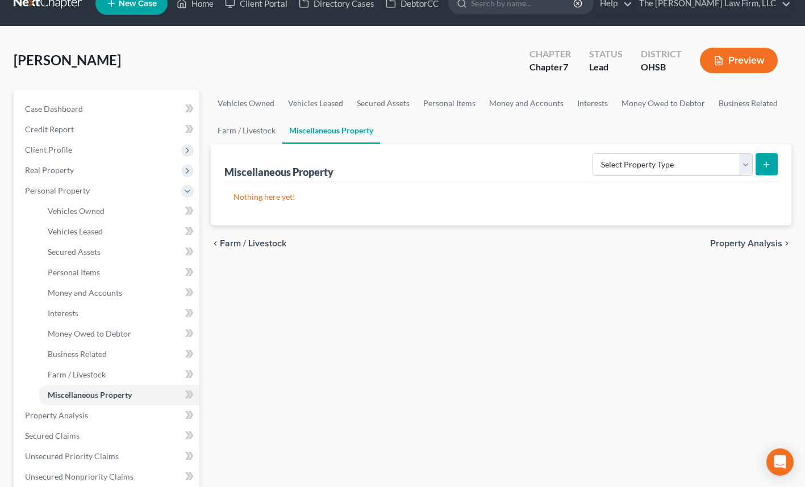
scroll to position [20, 0]
click at [84, 193] on span "Personal Property" at bounding box center [57, 190] width 65 height 10
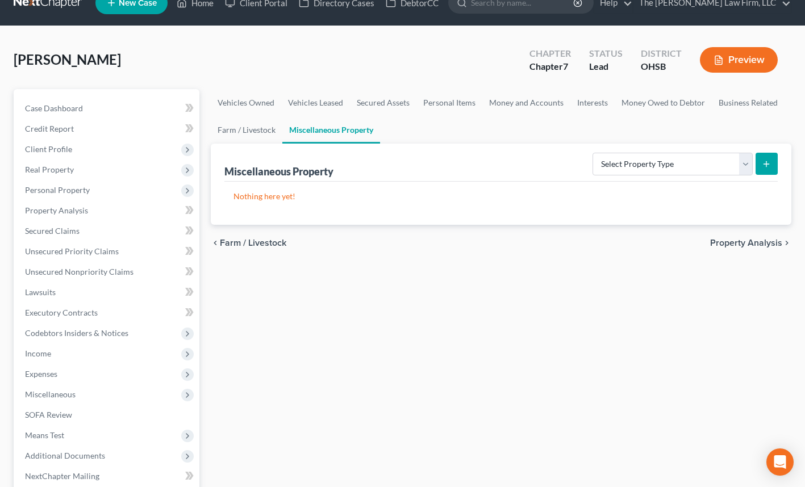
click at [74, 172] on span "Real Property" at bounding box center [108, 170] width 184 height 20
click at [100, 170] on span "Real Property" at bounding box center [108, 170] width 184 height 20
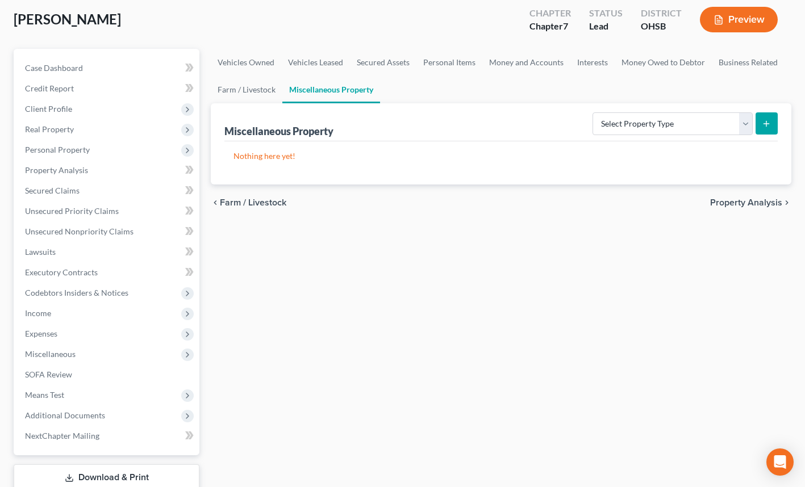
scroll to position [62, 0]
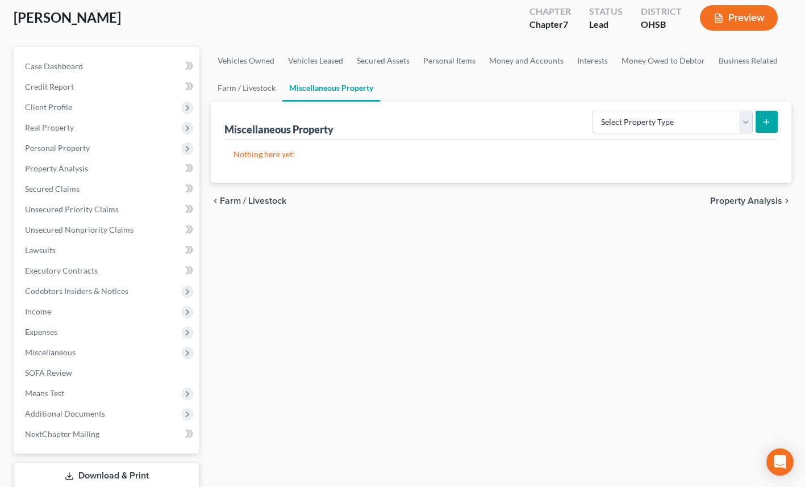
click at [92, 312] on span "Income" at bounding box center [108, 312] width 184 height 20
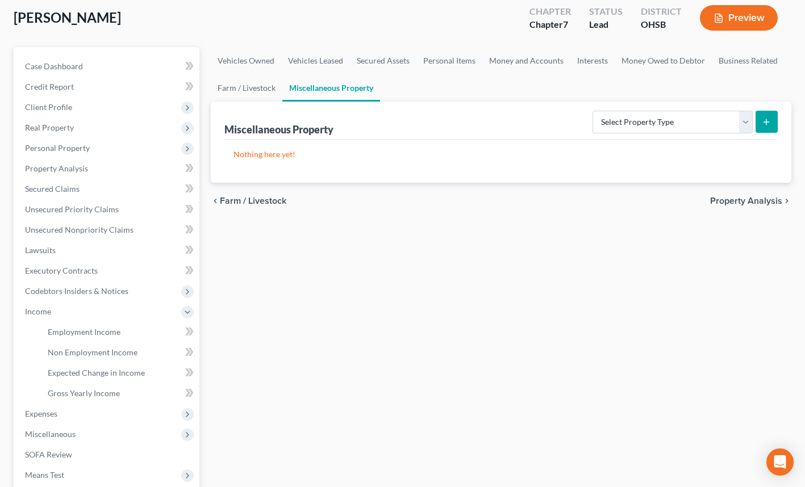
click at [92, 312] on span "Income" at bounding box center [108, 312] width 184 height 20
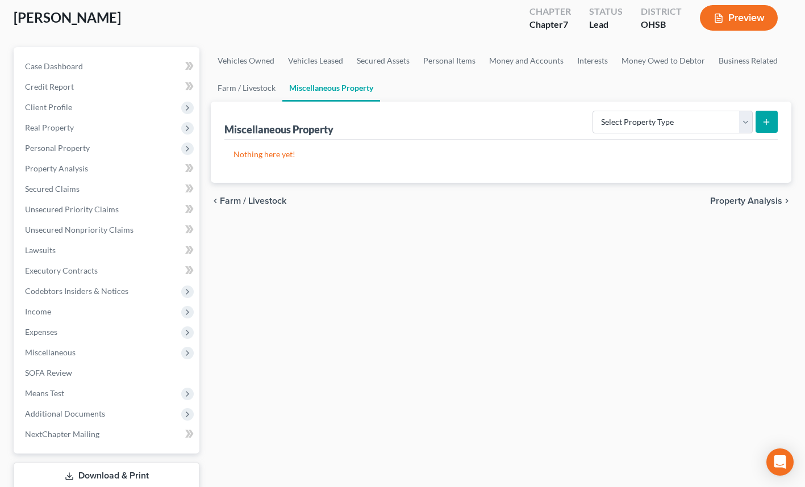
click at [91, 341] on span "Expenses" at bounding box center [108, 332] width 184 height 20
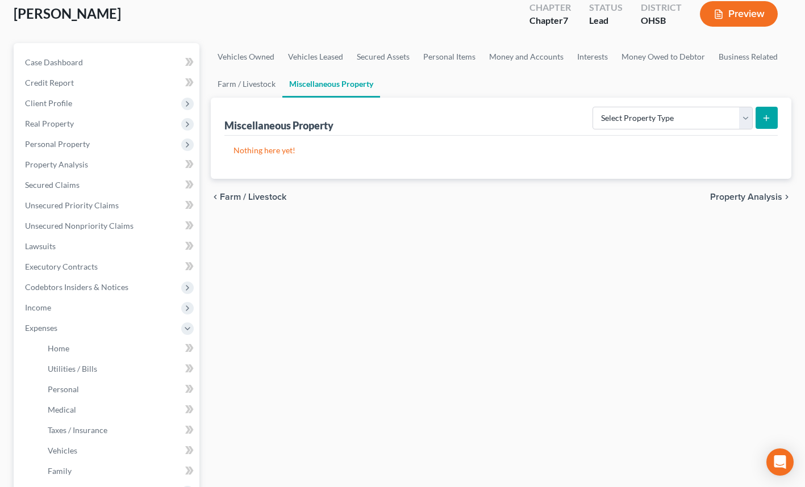
scroll to position [69, 0]
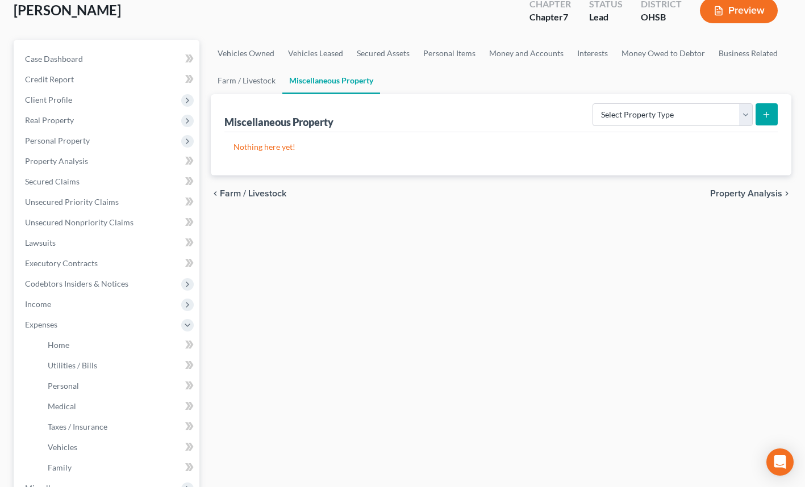
click at [101, 324] on span "Expenses" at bounding box center [108, 325] width 184 height 20
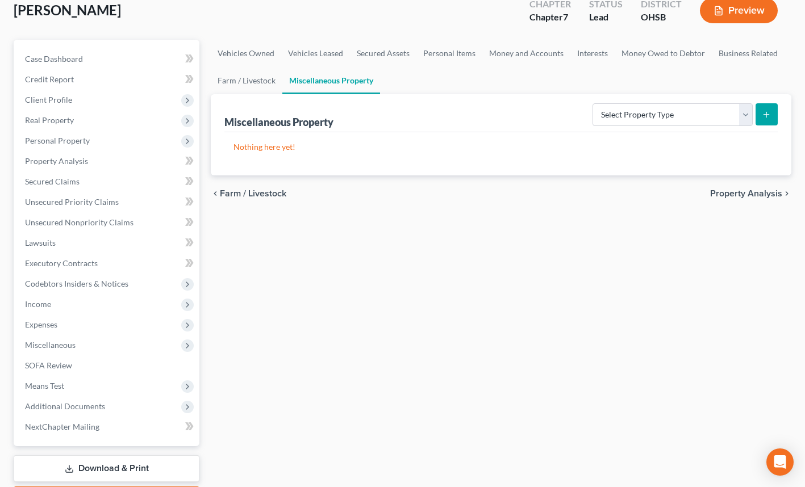
scroll to position [91, 0]
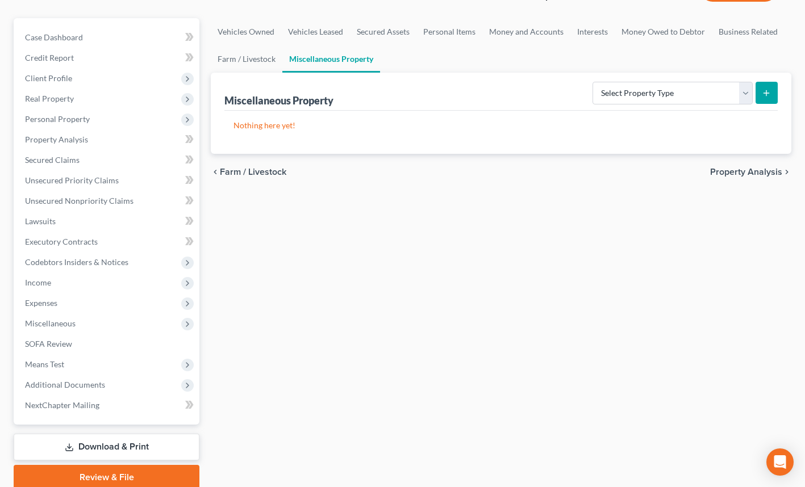
click at [84, 328] on span "Miscellaneous" at bounding box center [108, 324] width 184 height 20
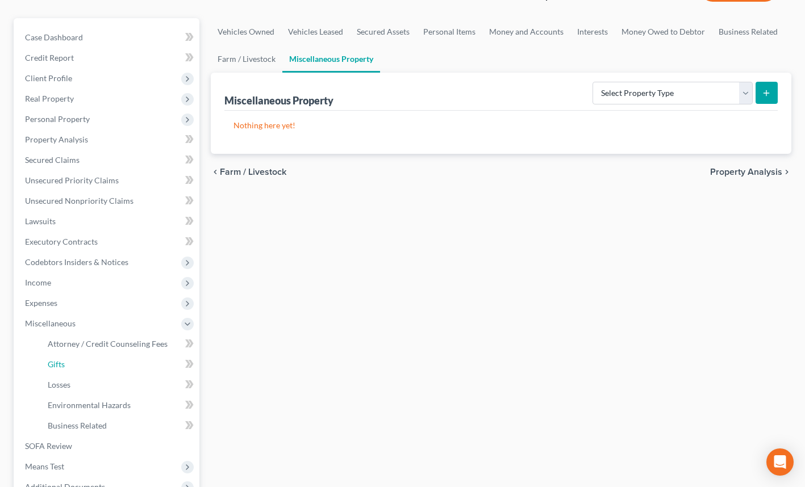
click at [110, 365] on link "Gifts" at bounding box center [119, 365] width 161 height 20
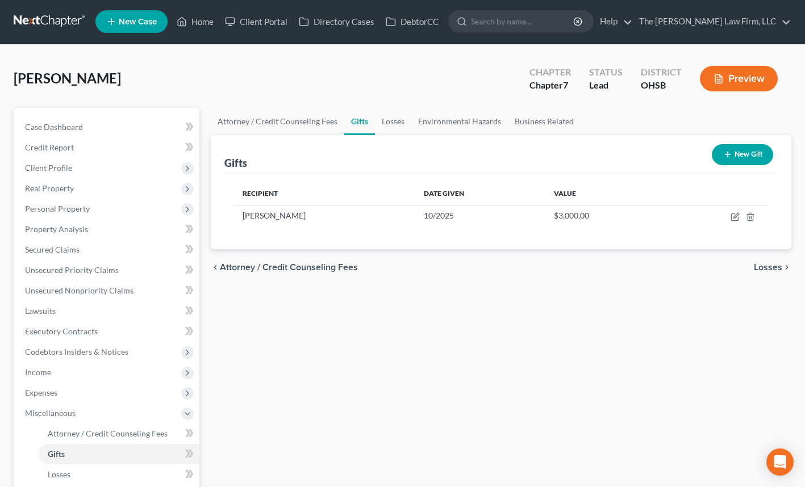
scroll to position [1, 0]
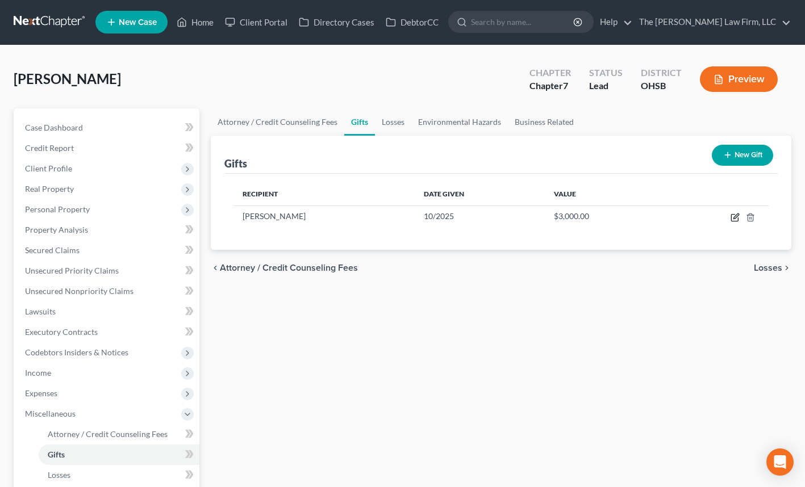
click at [735, 218] on icon "button" at bounding box center [736, 216] width 5 height 5
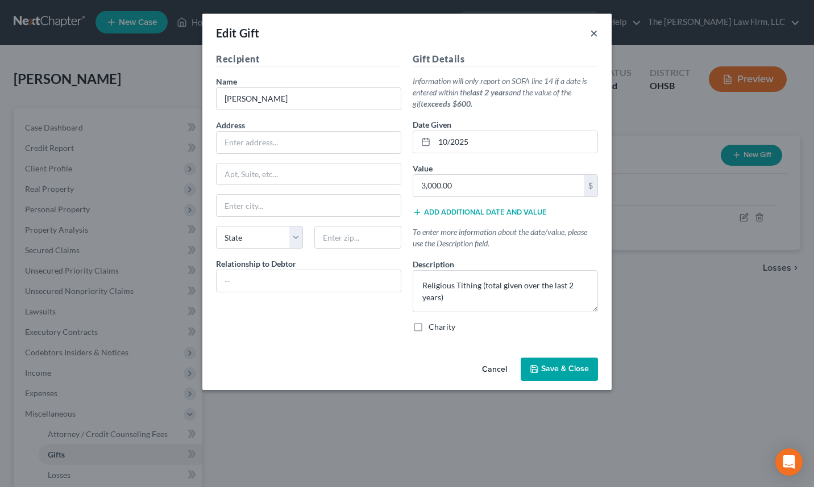
click at [595, 34] on button "×" at bounding box center [594, 33] width 8 height 14
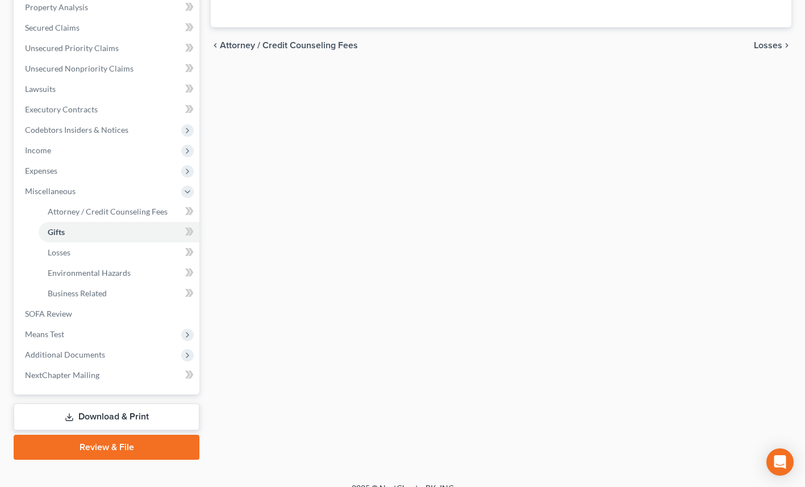
scroll to position [238, 0]
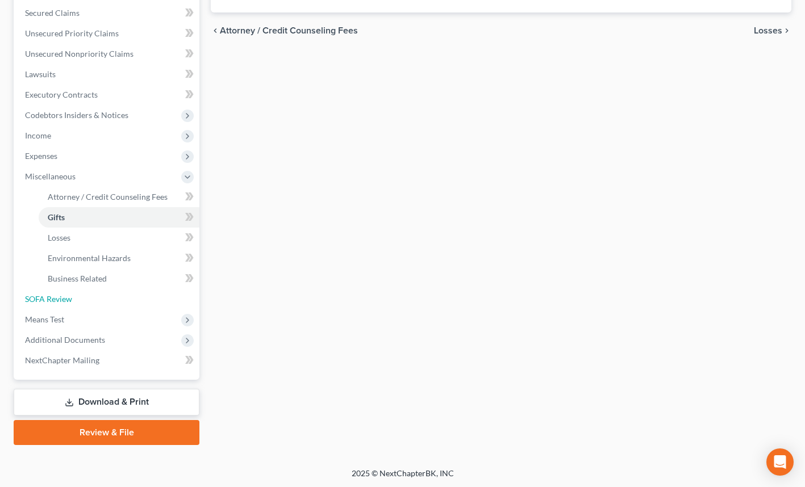
click at [101, 296] on link "SOFA Review" at bounding box center [108, 299] width 184 height 20
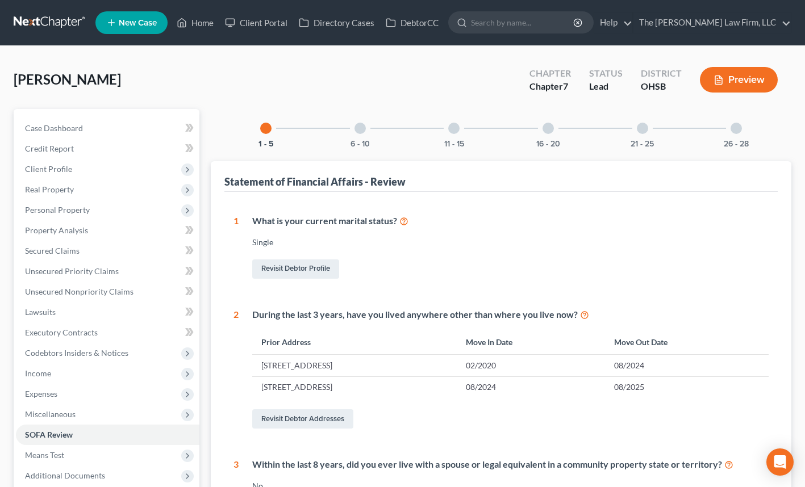
click at [551, 133] on div "16 - 20" at bounding box center [548, 128] width 39 height 39
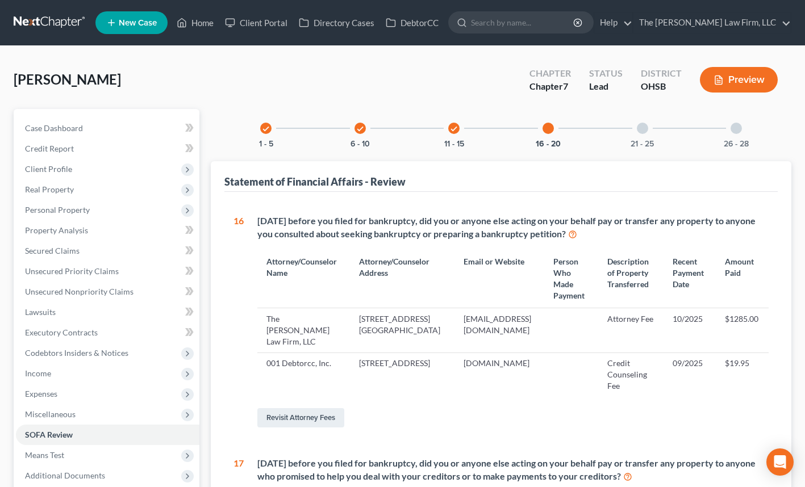
click at [645, 125] on div at bounding box center [642, 128] width 11 height 11
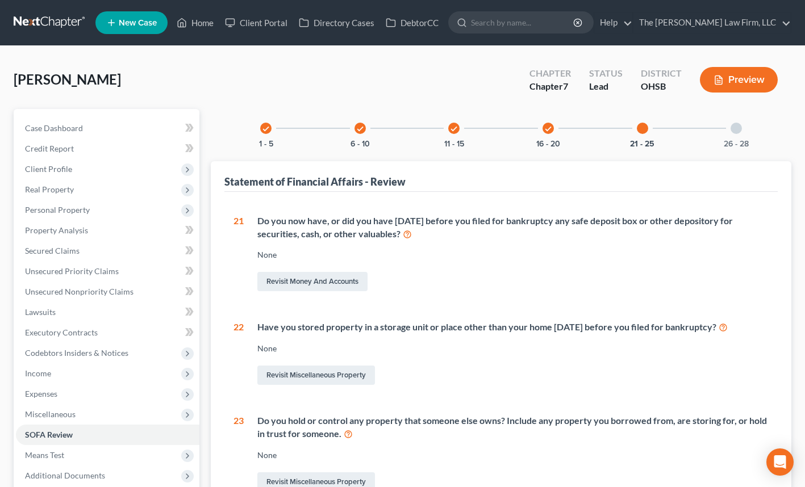
click at [79, 391] on span "Expenses" at bounding box center [108, 394] width 184 height 20
click at [99, 411] on link "Home" at bounding box center [119, 415] width 161 height 20
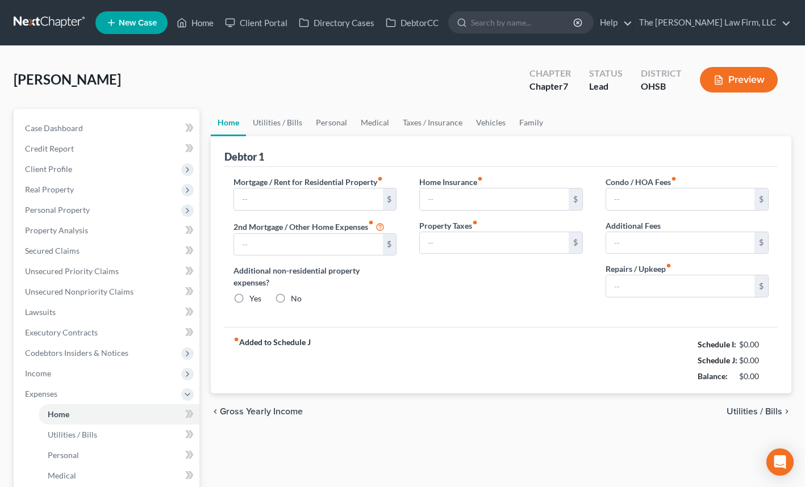
type input "1,032.00"
type input "0.00"
radio input "true"
type input "22.22"
type input "0.00"
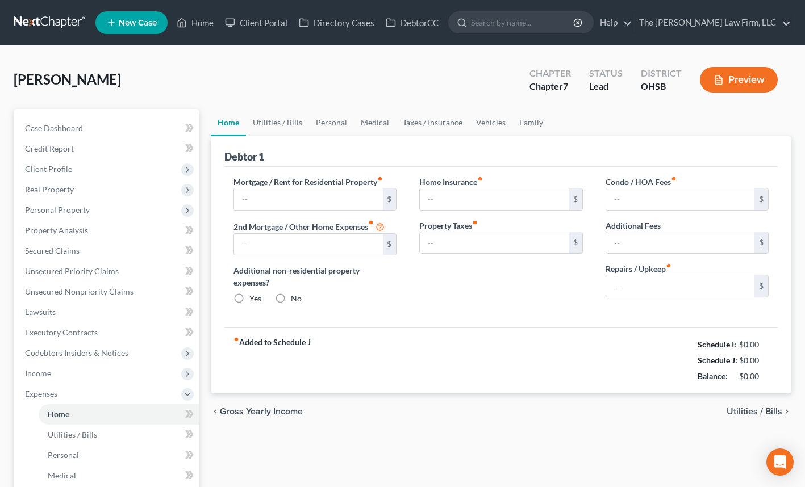
type input "0.00"
click at [733, 90] on button "Preview" at bounding box center [739, 80] width 78 height 26
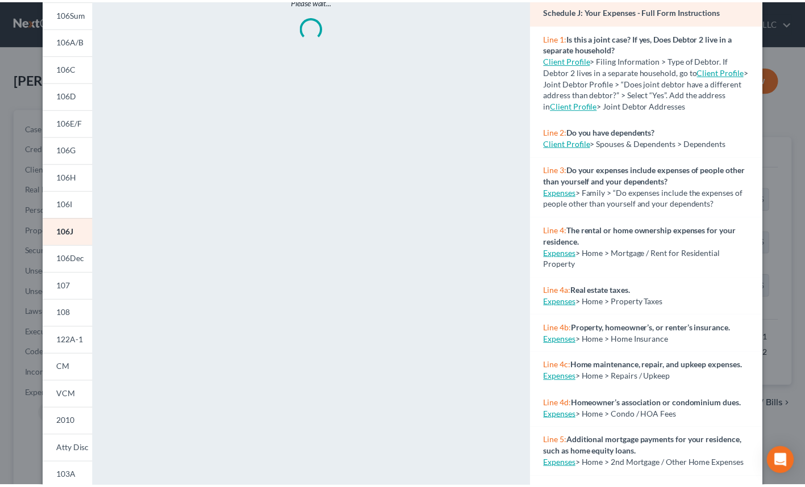
scroll to position [99, 0]
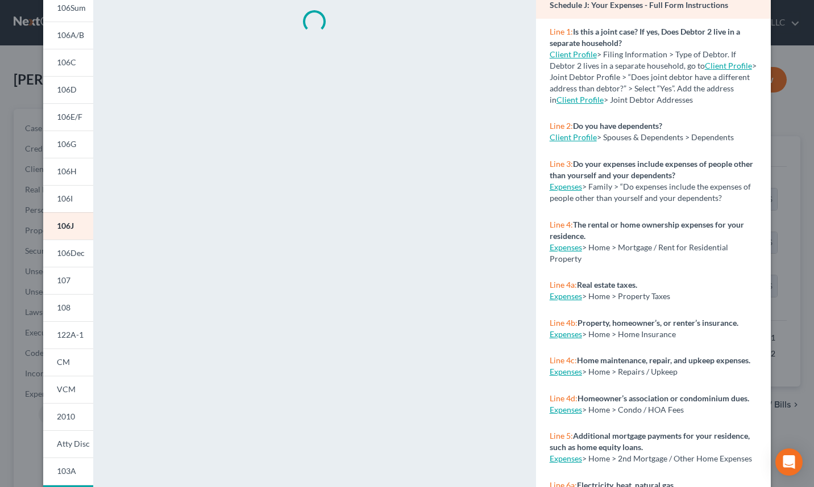
click at [73, 314] on link "108" at bounding box center [68, 307] width 50 height 27
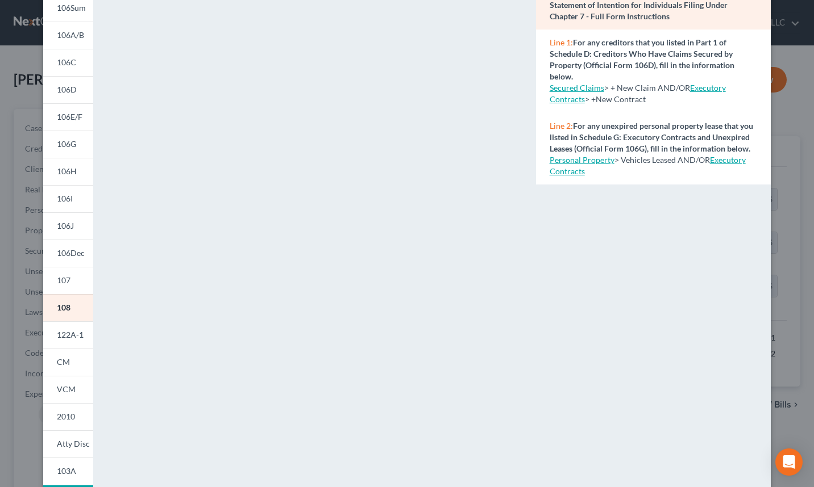
click at [18, 113] on div "Petition Preview Statement of Intention for Individuals Filing Under Chapter 7 …" at bounding box center [407, 243] width 814 height 487
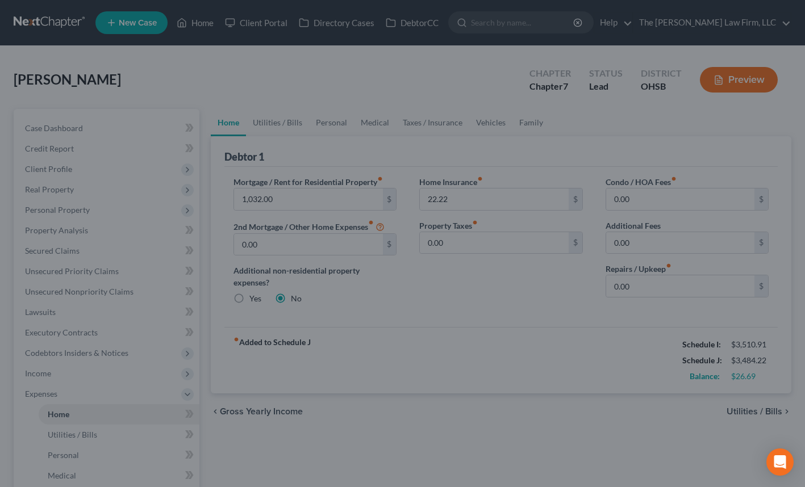
click at [32, 24] on link at bounding box center [50, 22] width 73 height 20
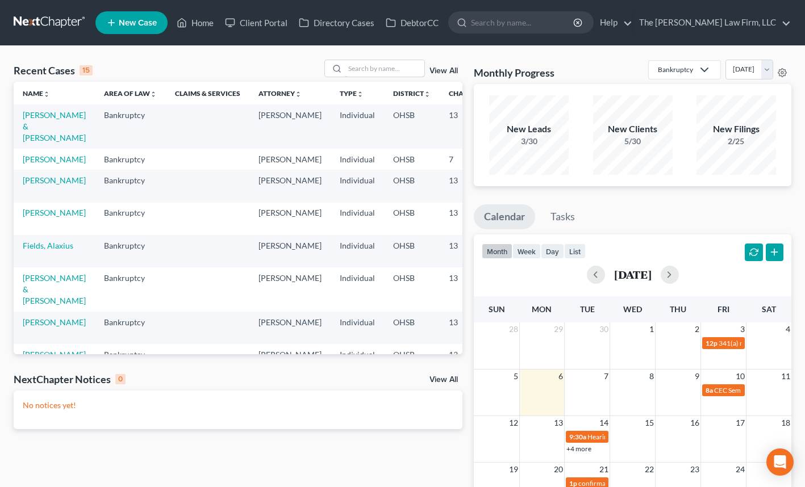
click at [363, 68] on input "search" at bounding box center [385, 68] width 80 height 16
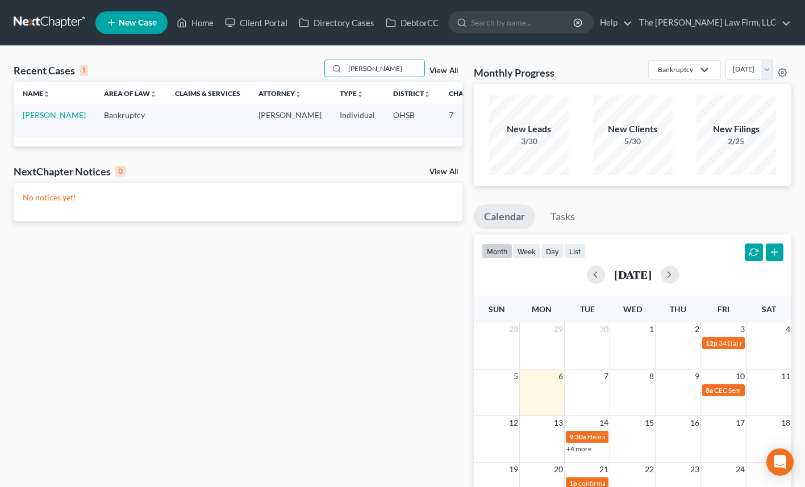
type input "blair"
click at [32, 120] on link "Blair, Alexa" at bounding box center [54, 115] width 63 height 10
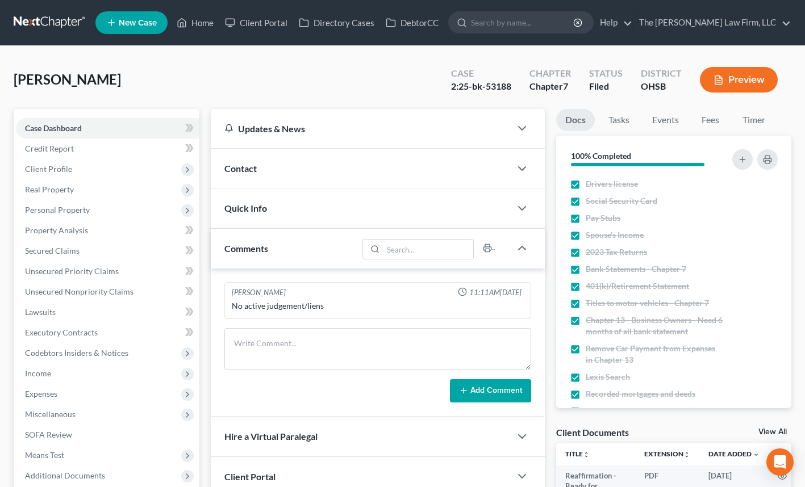
click at [740, 77] on button "Preview" at bounding box center [739, 80] width 78 height 26
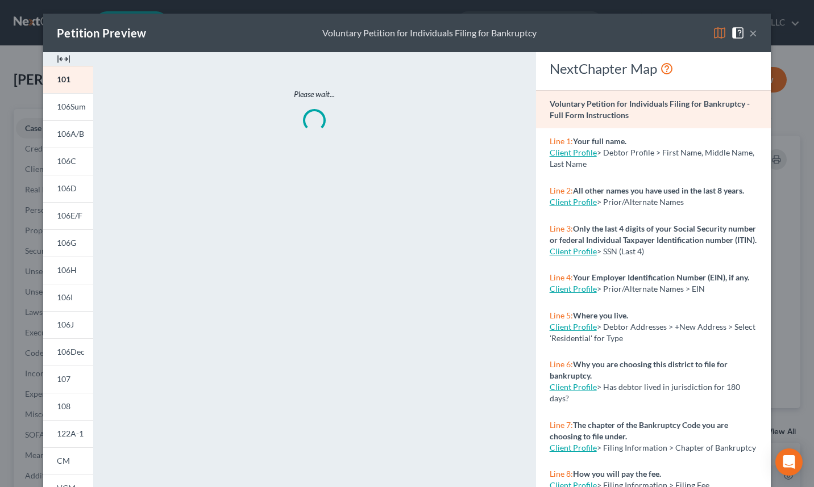
click at [59, 409] on span "108" at bounding box center [64, 407] width 14 height 10
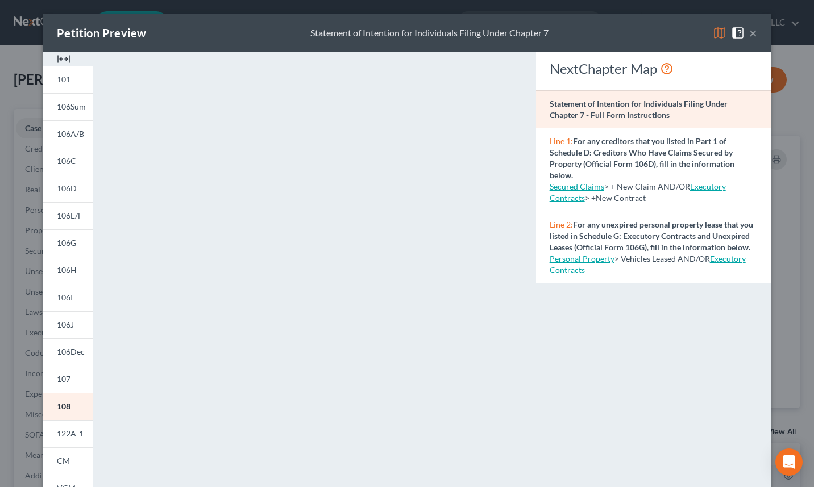
scroll to position [14, 0]
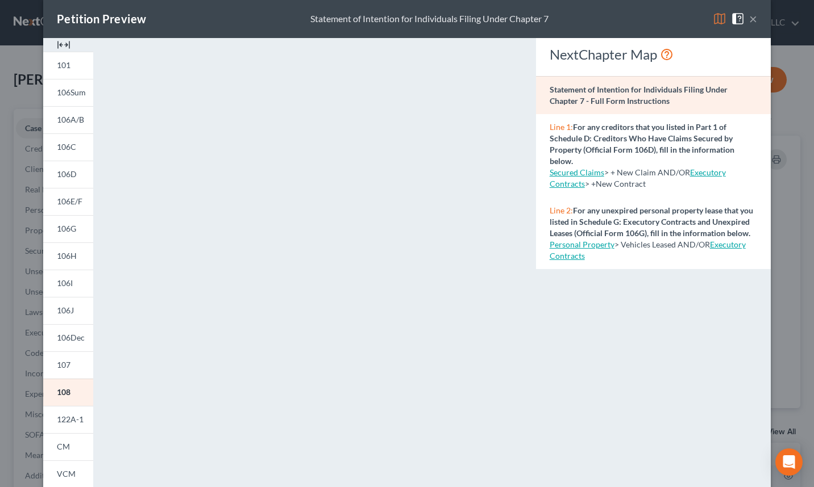
click at [60, 365] on span "107" at bounding box center [64, 365] width 14 height 10
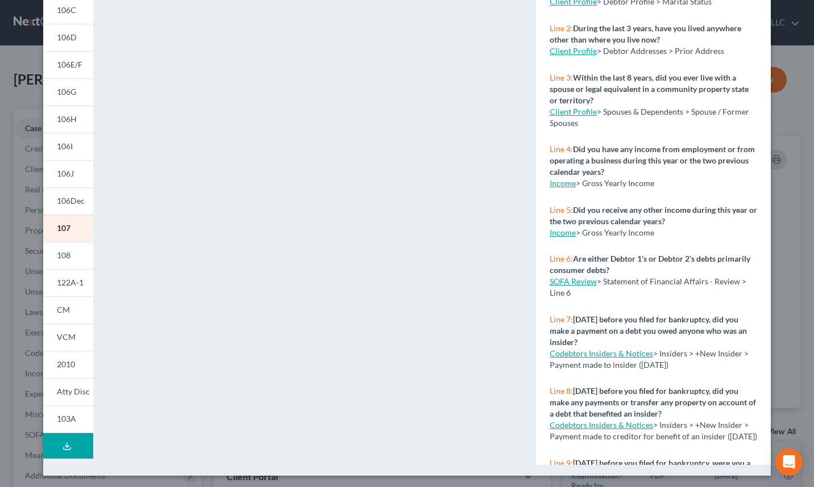
scroll to position [153, 0]
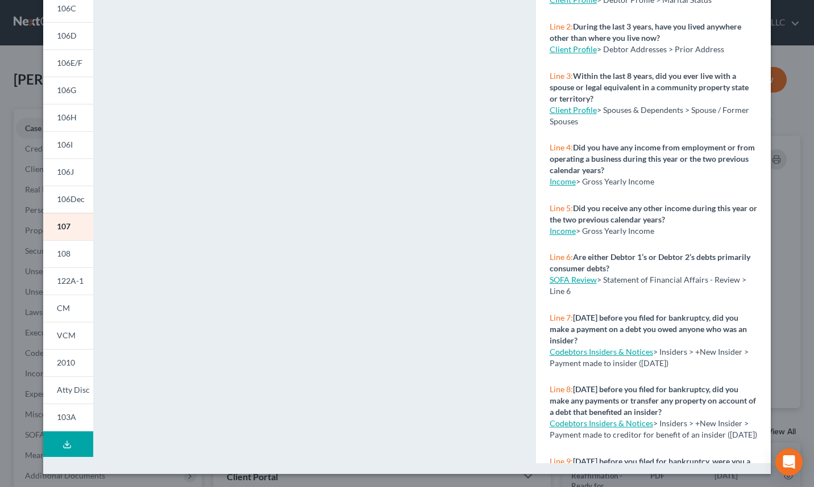
click at [57, 308] on span "CM" at bounding box center [63, 308] width 13 height 10
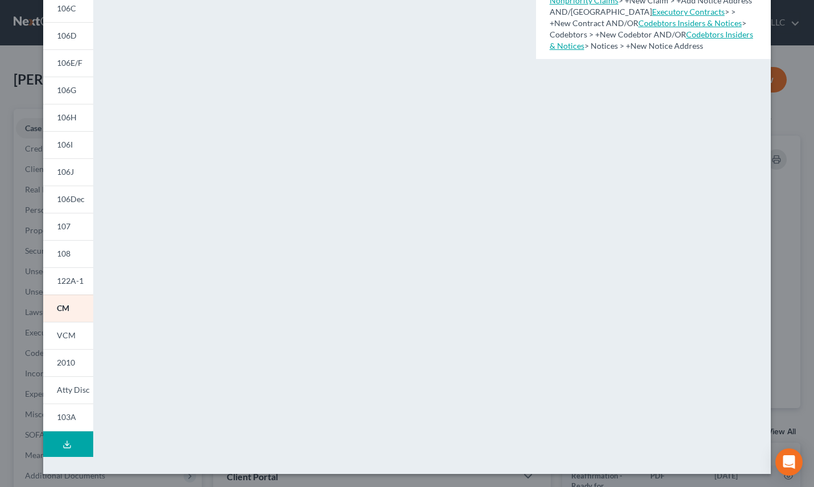
click at [57, 340] on span "VCM" at bounding box center [66, 336] width 19 height 10
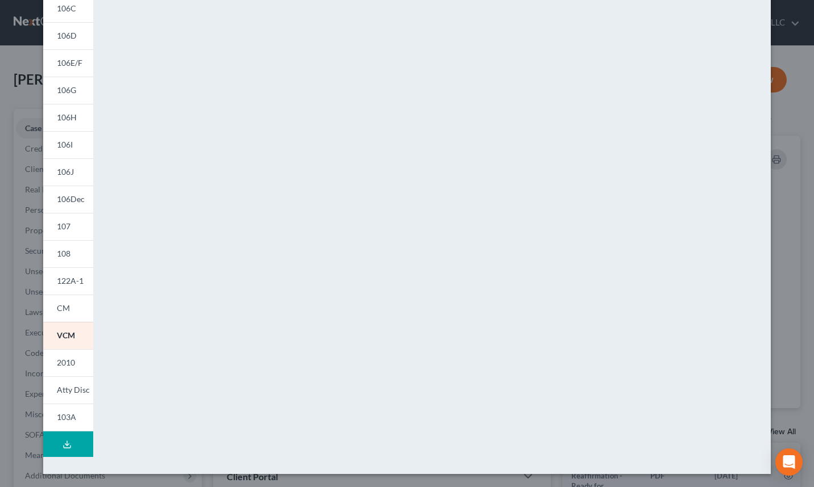
click at [61, 357] on link "2010" at bounding box center [68, 362] width 50 height 27
click at [60, 202] on span "106Dec" at bounding box center [71, 199] width 28 height 10
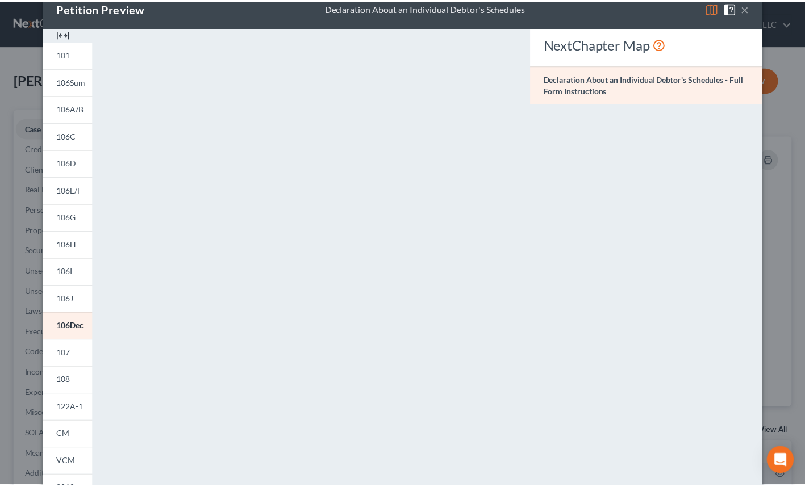
scroll to position [26, 0]
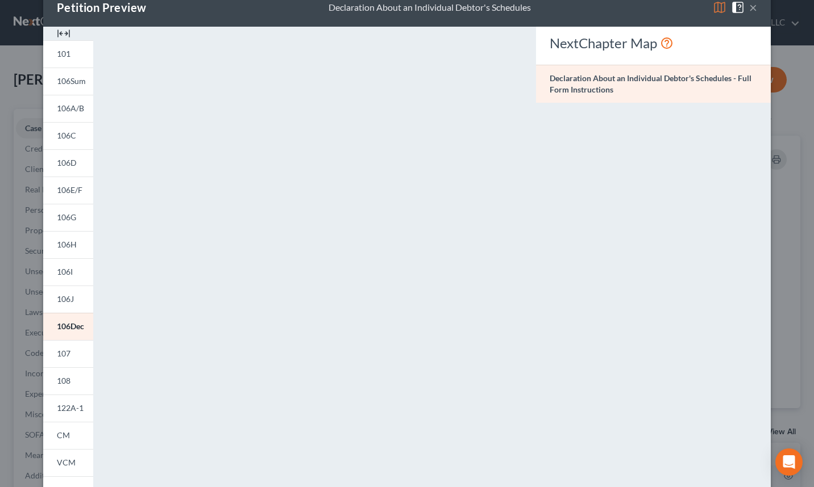
click at [57, 354] on span "107" at bounding box center [64, 354] width 14 height 10
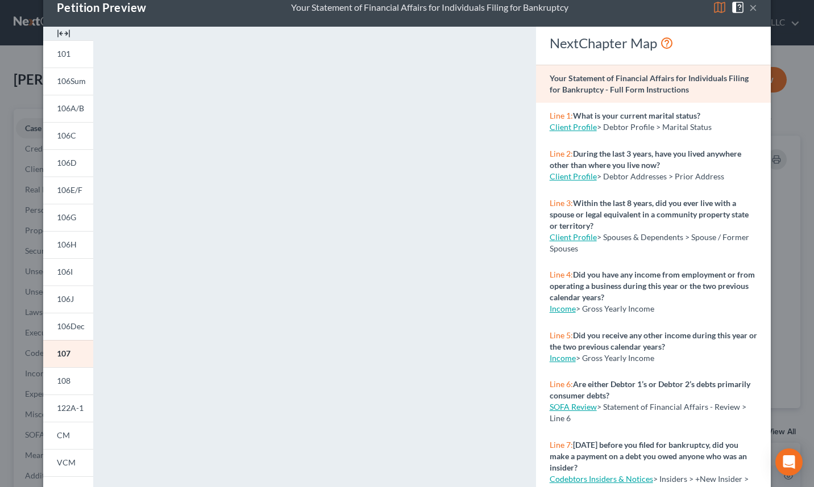
click at [66, 53] on span "101" at bounding box center [64, 54] width 14 height 10
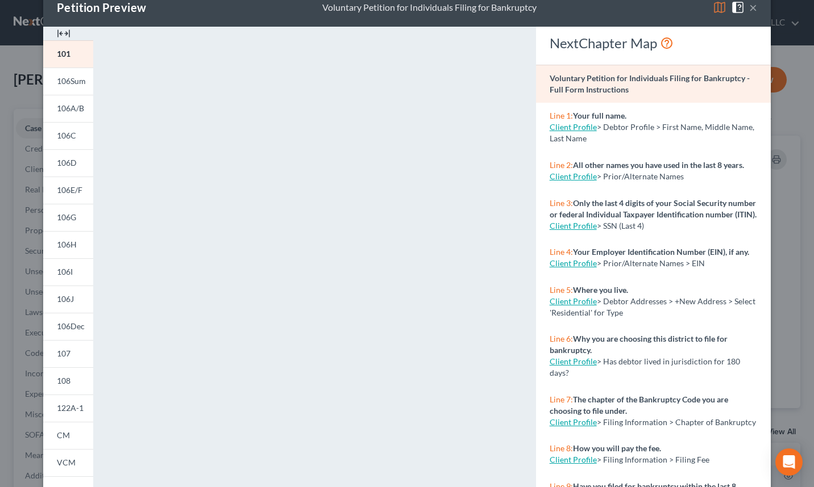
click at [744, 9] on span at bounding box center [740, 7] width 18 height 10
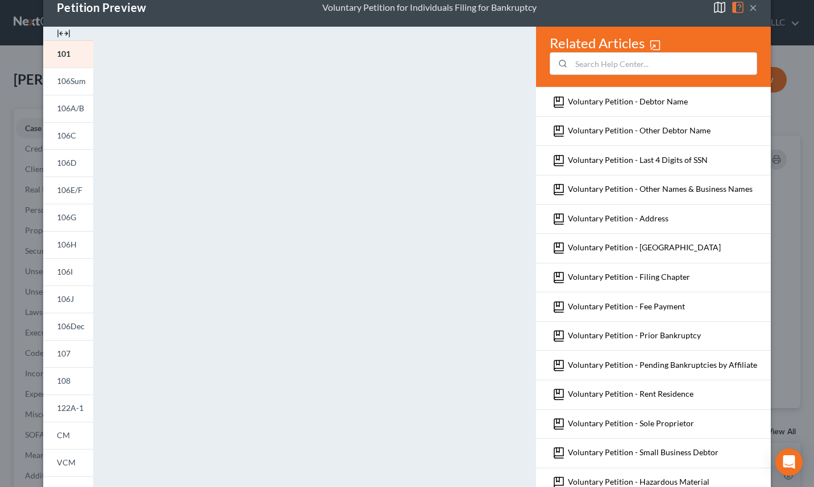
click at [749, 10] on button "×" at bounding box center [753, 8] width 8 height 14
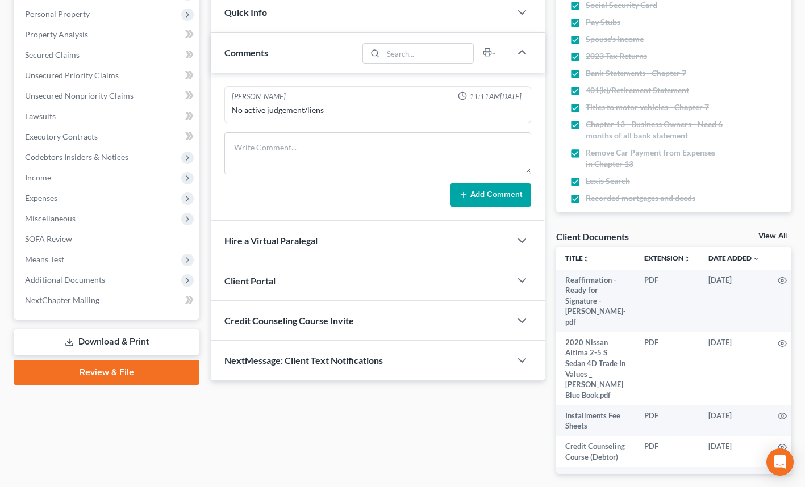
scroll to position [197, 0]
click at [60, 236] on span "SOFA Review" at bounding box center [48, 239] width 47 height 10
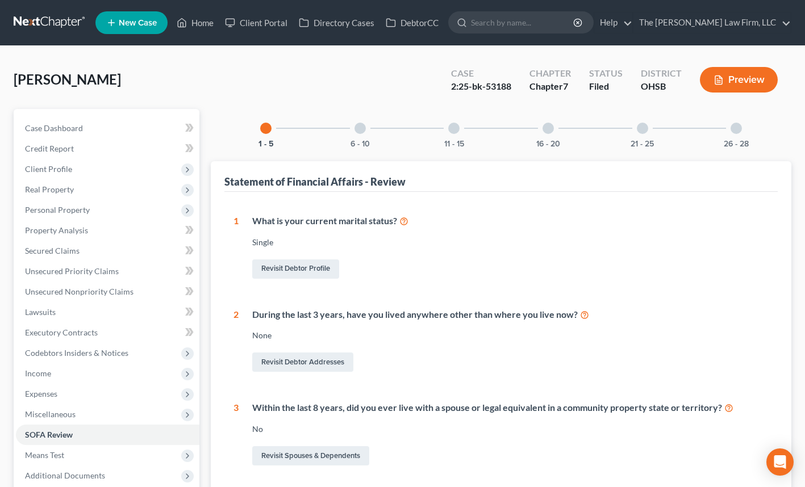
click at [549, 130] on div at bounding box center [548, 128] width 11 height 11
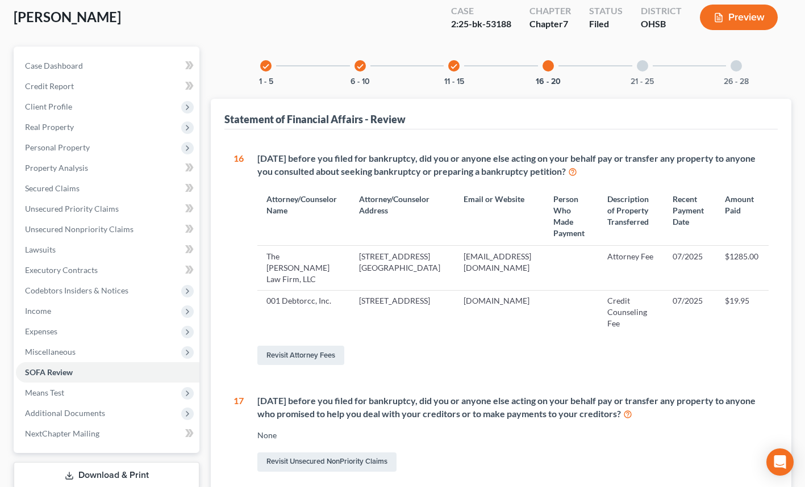
scroll to position [63, 0]
click at [643, 61] on div at bounding box center [642, 65] width 11 height 11
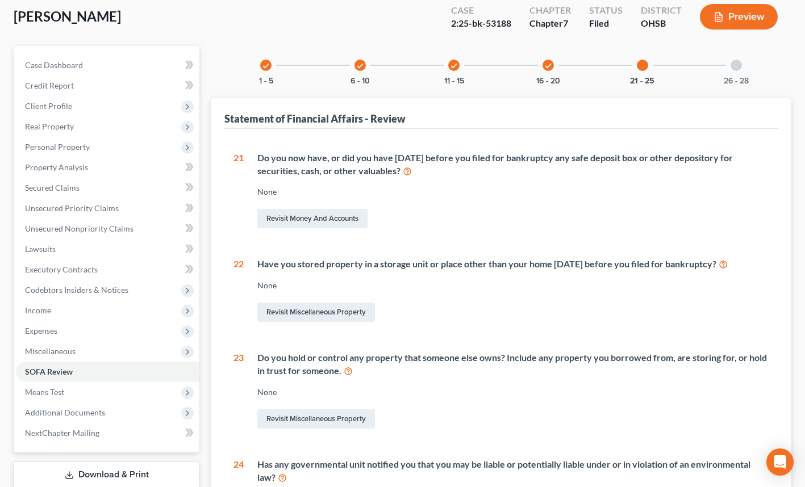
click at [453, 70] on div "check" at bounding box center [453, 65] width 11 height 11
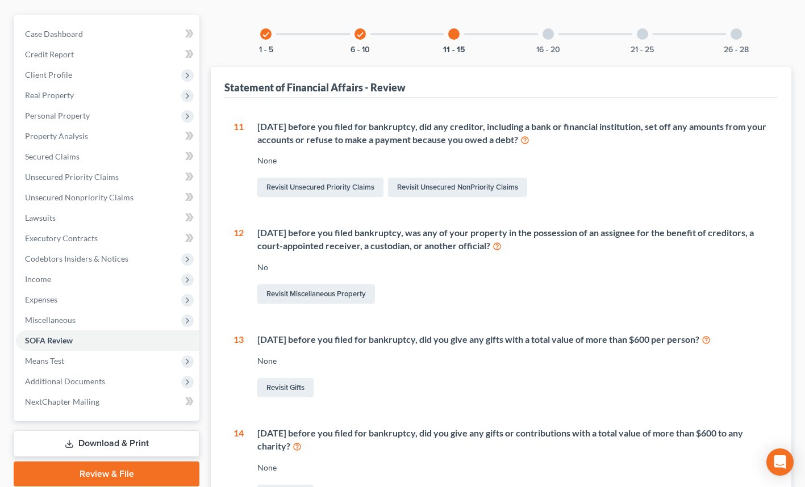
scroll to position [0, 0]
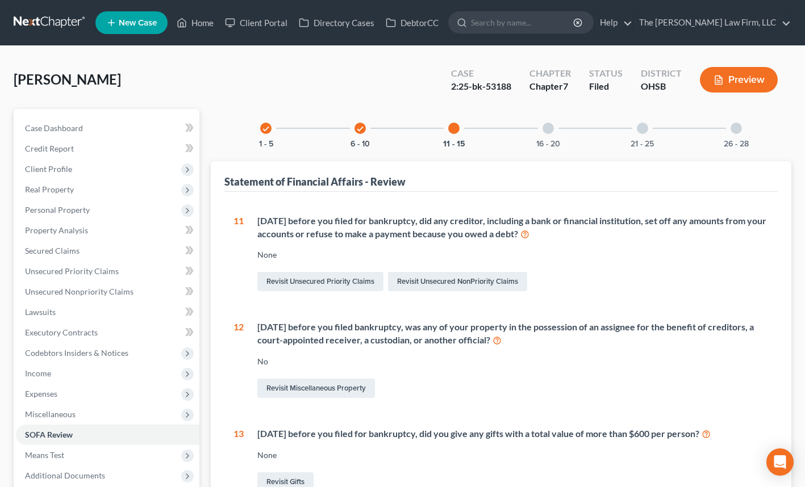
click at [545, 130] on div at bounding box center [548, 128] width 11 height 11
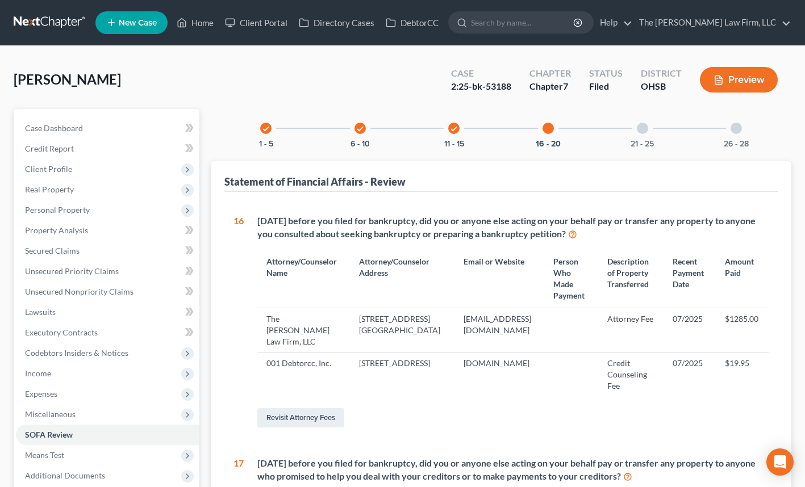
click at [641, 134] on div "21 - 25" at bounding box center [642, 128] width 39 height 39
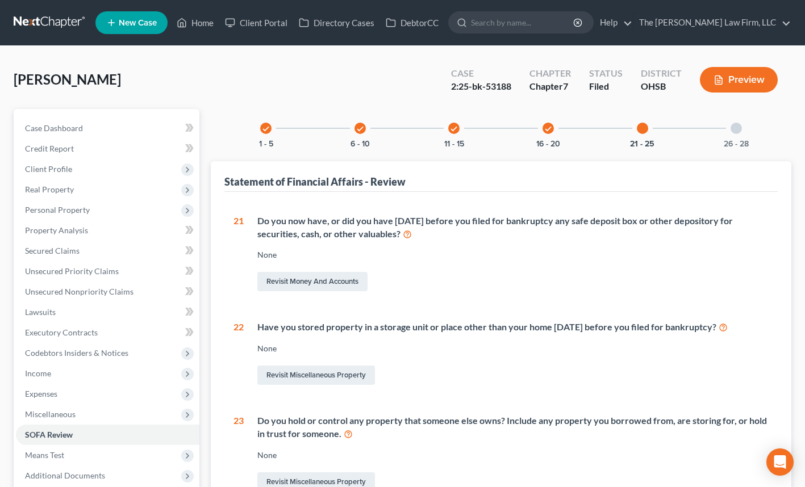
click at [734, 127] on div at bounding box center [736, 128] width 11 height 11
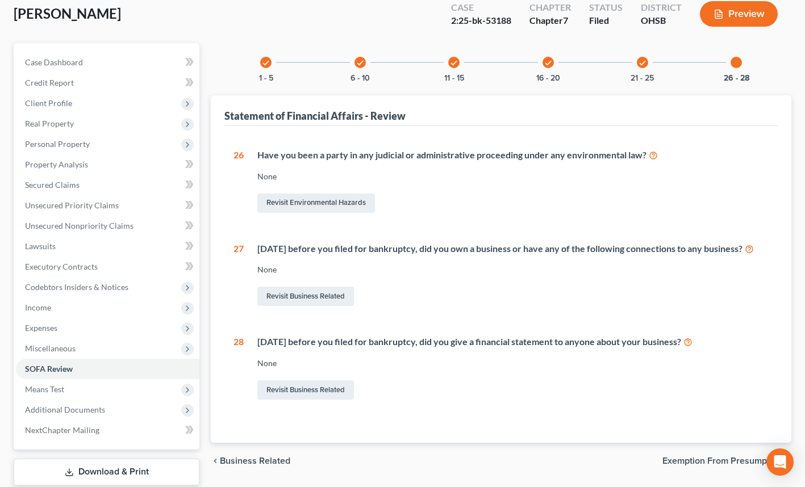
scroll to position [90, 0]
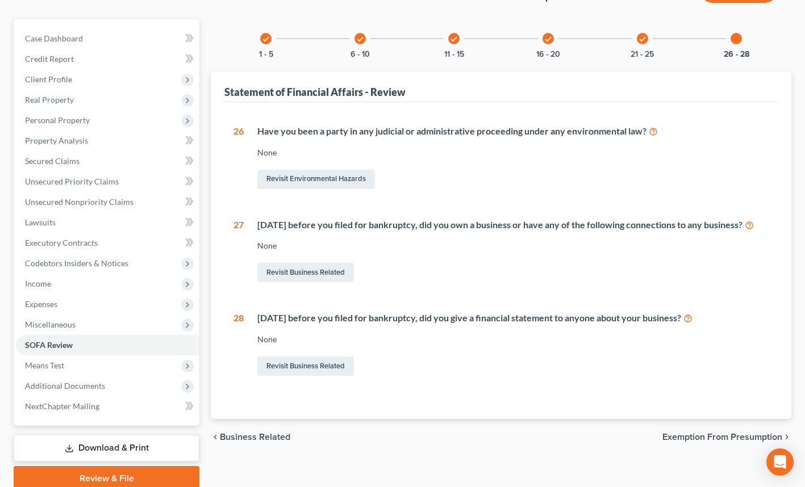
click at [269, 42] on icon "check" at bounding box center [266, 39] width 8 height 8
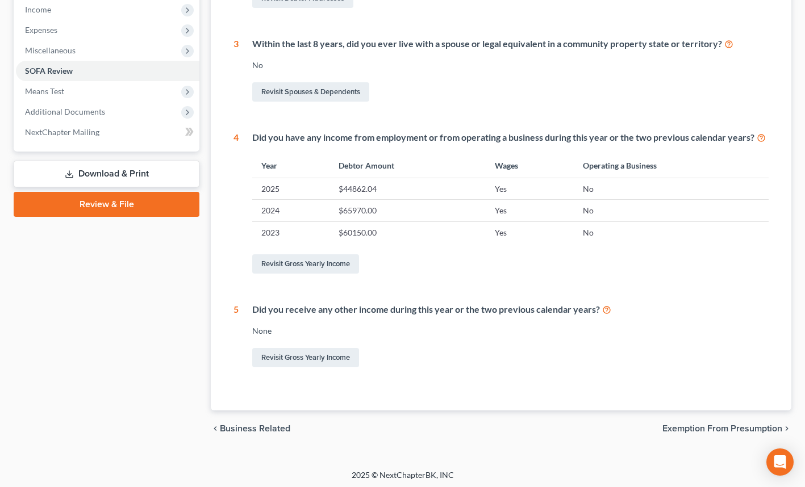
scroll to position [366, 0]
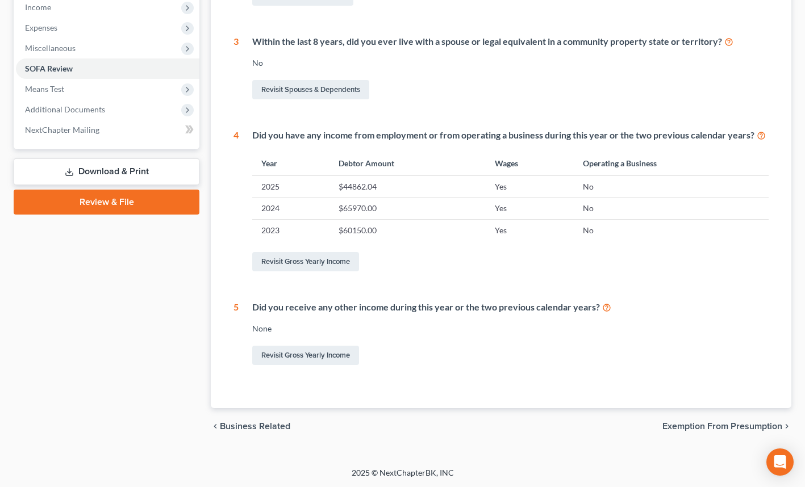
click at [412, 293] on div "1 What is your current marital status? Single Revisit Debtor Profile 2 During t…" at bounding box center [501, 107] width 535 height 519
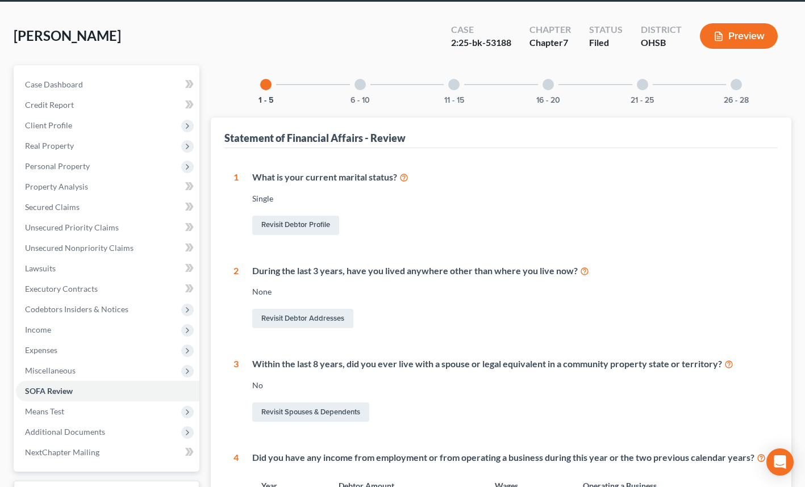
scroll to position [0, 0]
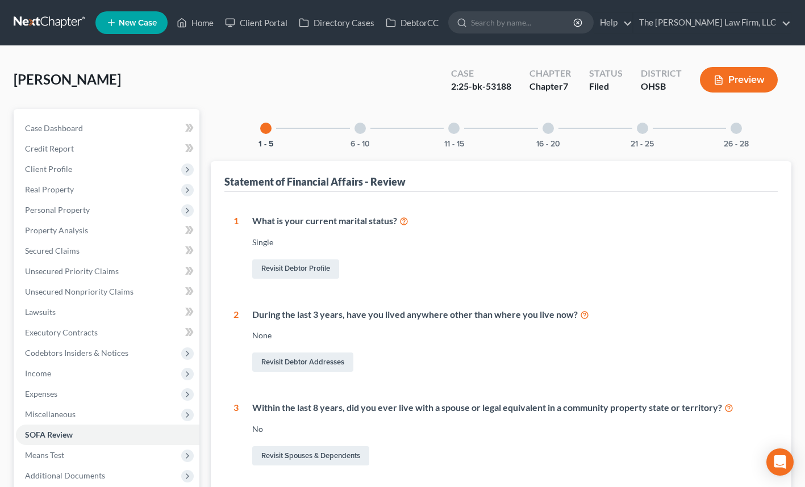
click at [355, 131] on div at bounding box center [360, 128] width 11 height 11
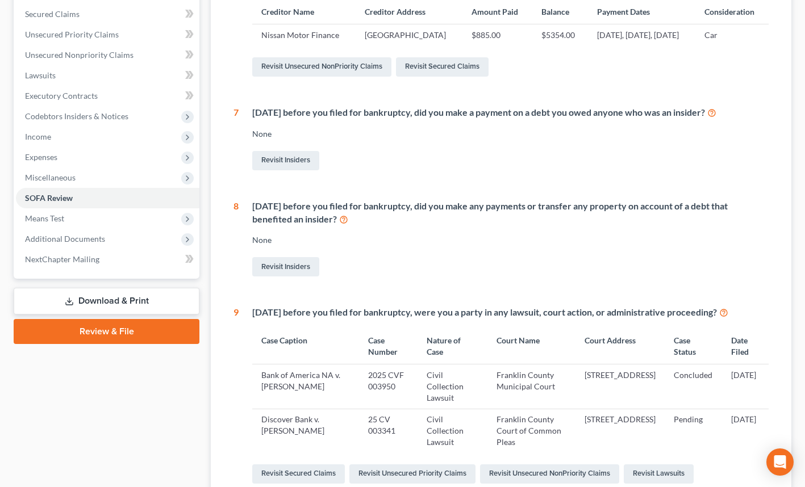
scroll to position [237, 0]
click at [466, 319] on div "Within 1 year before you filed for bankruptcy, were you a party in any lawsuit,…" at bounding box center [510, 312] width 516 height 13
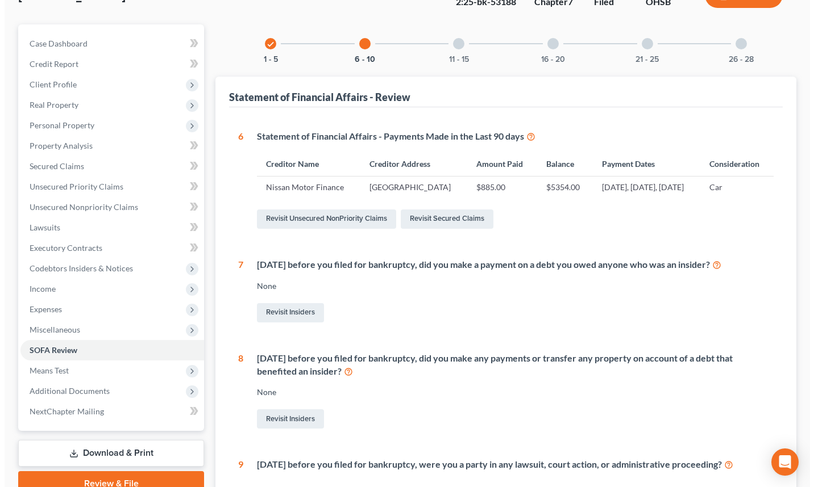
scroll to position [0, 0]
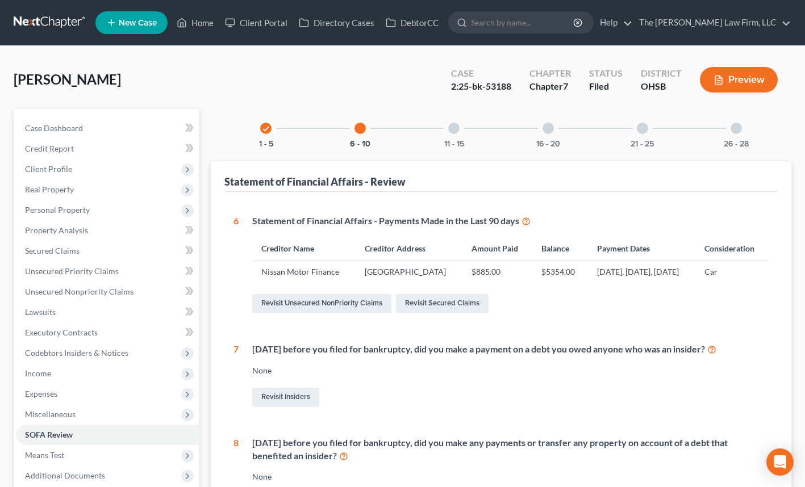
click at [734, 80] on button "Preview" at bounding box center [739, 80] width 78 height 26
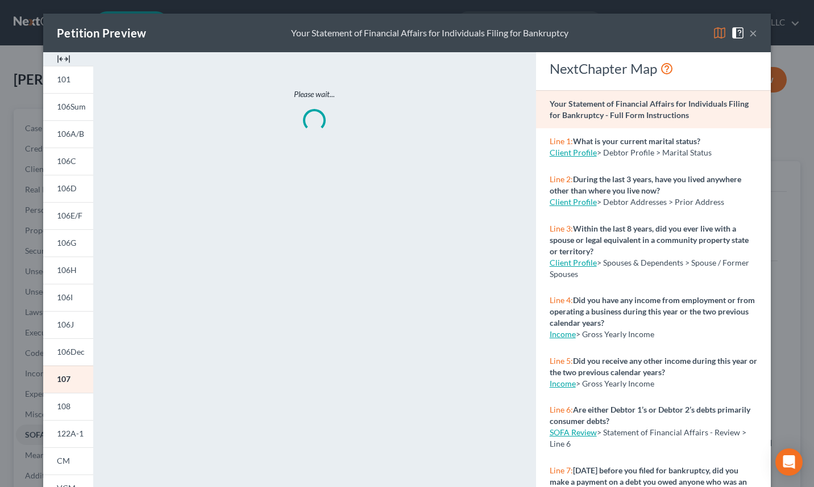
click at [66, 109] on span "106Sum" at bounding box center [71, 107] width 29 height 10
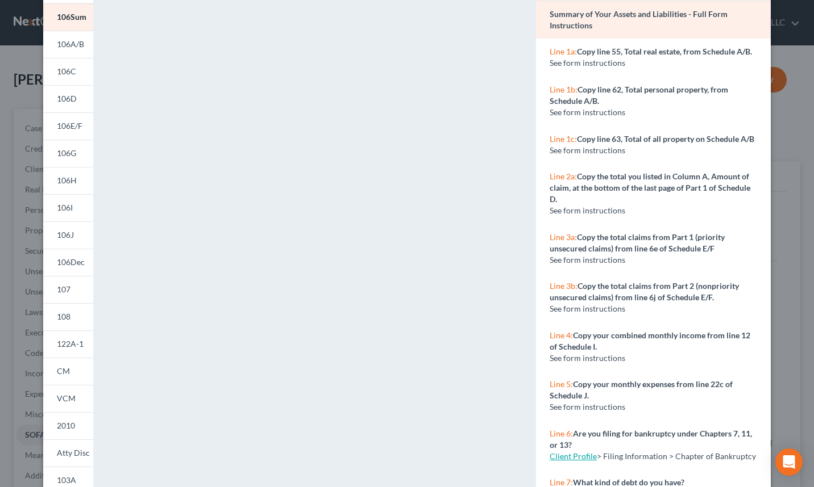
scroll to position [110, 0]
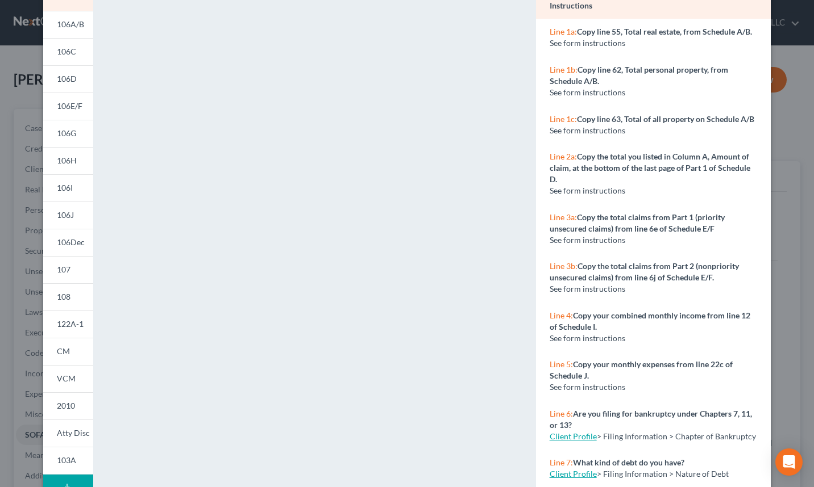
click at [57, 355] on span "CM" at bounding box center [63, 352] width 13 height 10
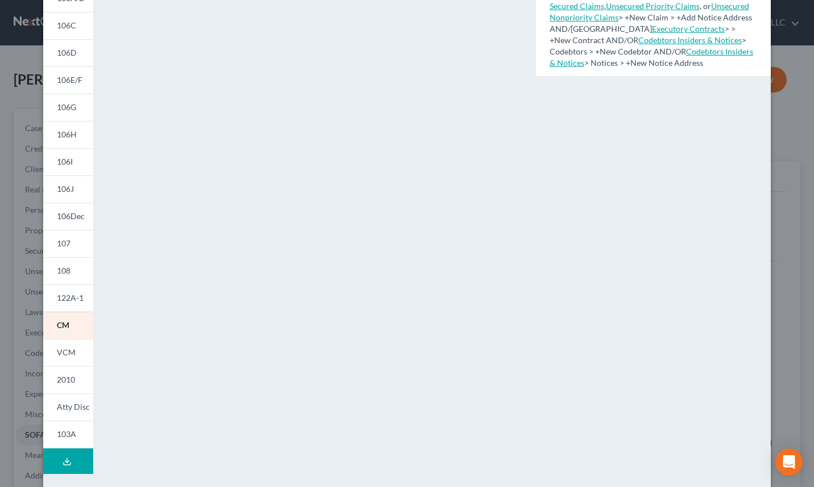
scroll to position [153, 0]
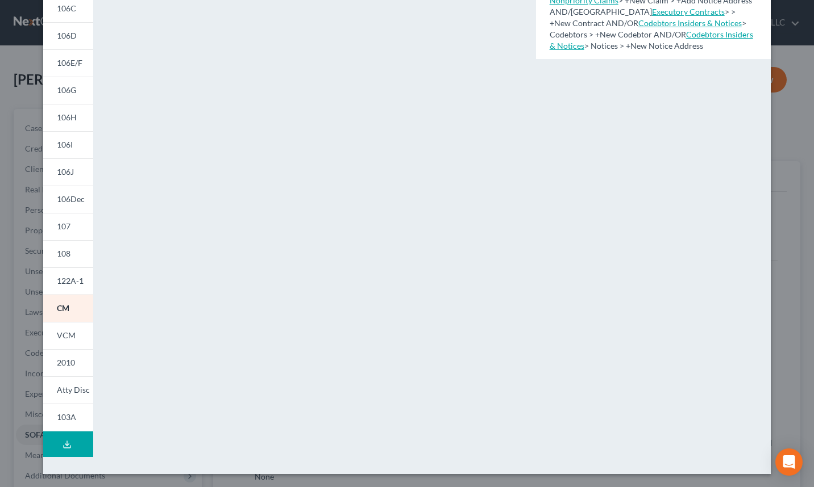
click at [60, 361] on span "2010" at bounding box center [66, 363] width 18 height 10
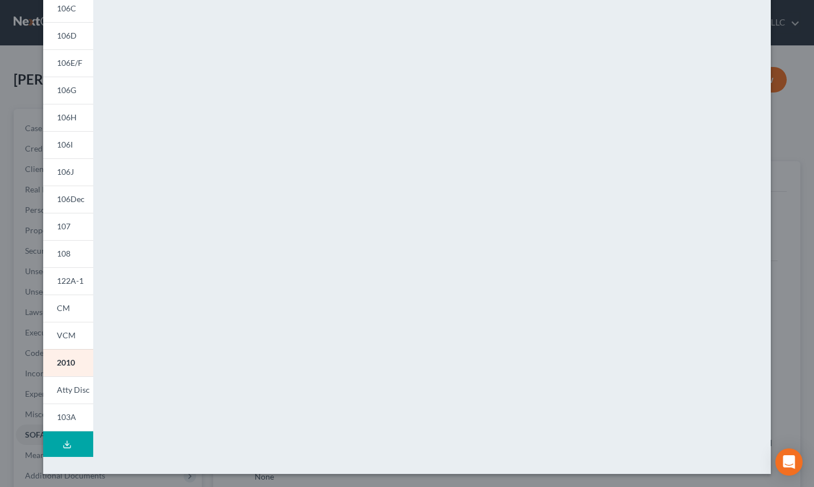
click at [65, 332] on span "VCM" at bounding box center [66, 336] width 19 height 10
click at [61, 361] on span "2010" at bounding box center [66, 363] width 18 height 10
click at [66, 386] on span "Atty Disc" at bounding box center [73, 390] width 33 height 10
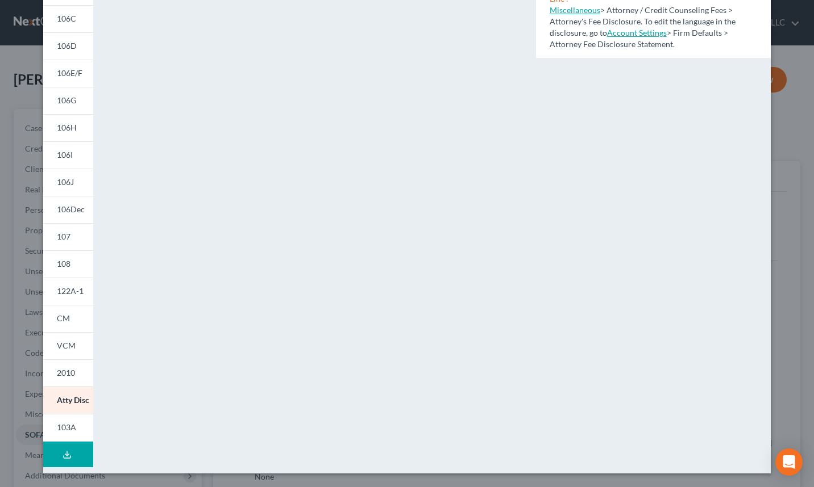
scroll to position [0, 0]
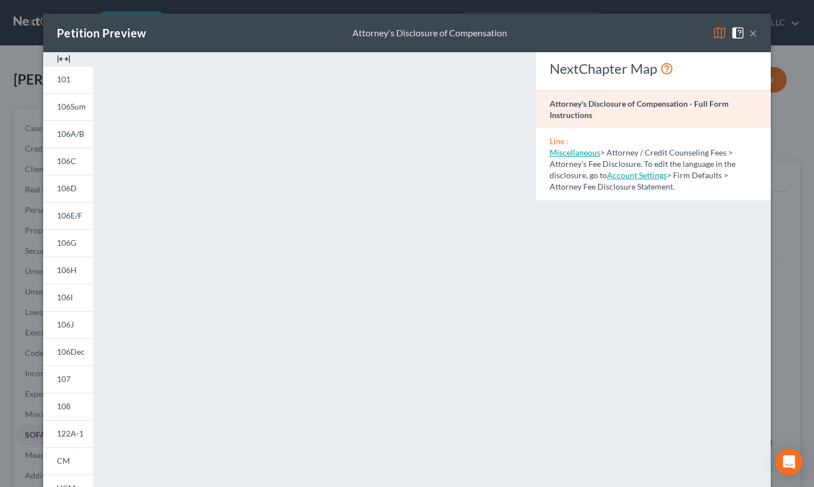
click at [750, 34] on button "×" at bounding box center [753, 33] width 8 height 14
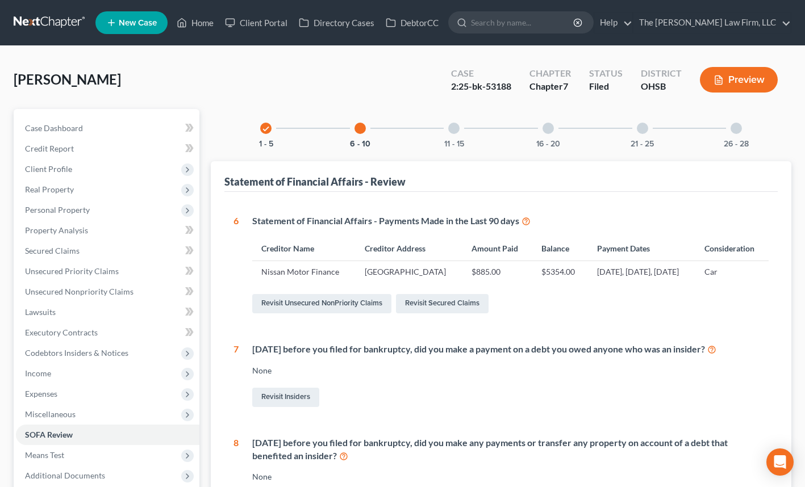
click at [735, 82] on button "Preview" at bounding box center [739, 80] width 78 height 26
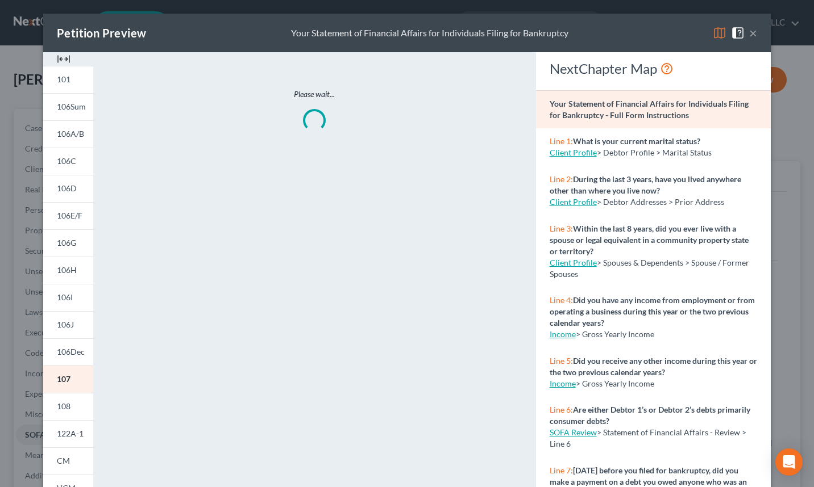
scroll to position [143, 0]
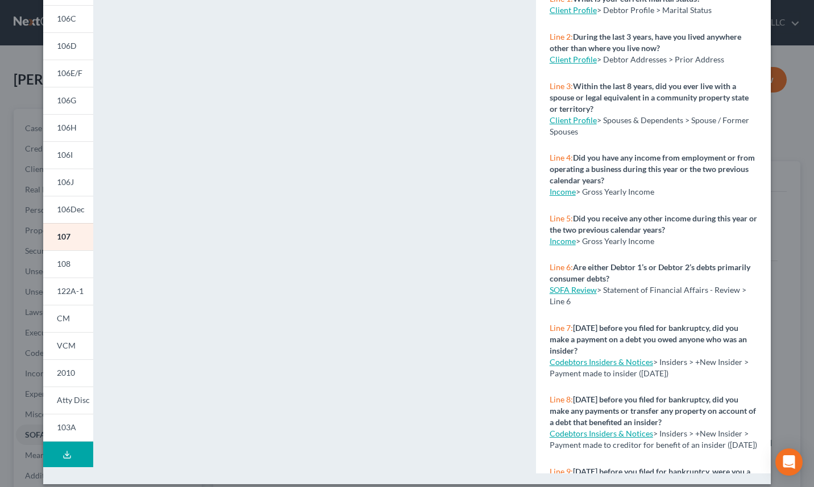
click at [65, 316] on link "CM" at bounding box center [68, 318] width 50 height 27
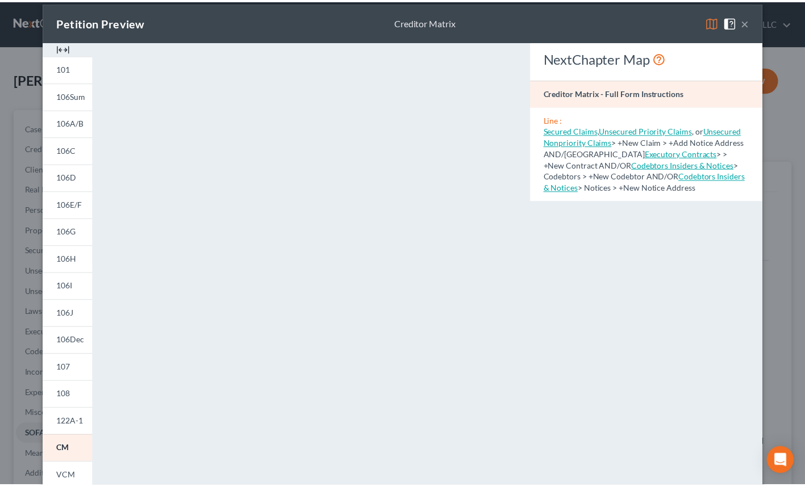
scroll to position [10, 0]
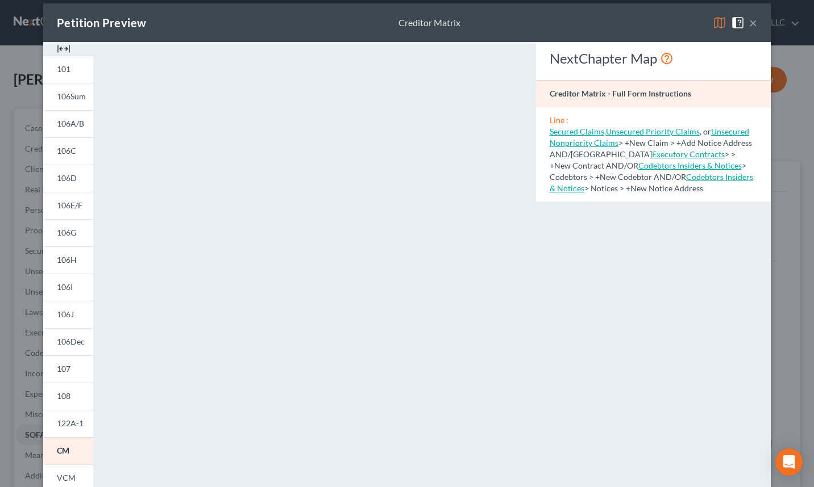
click at [749, 24] on button "×" at bounding box center [753, 23] width 8 height 14
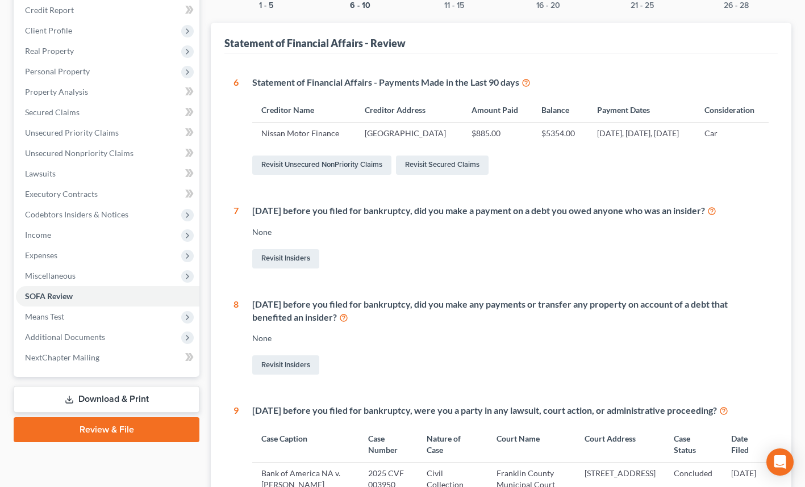
scroll to position [138, 0]
click at [95, 214] on span "Codebtors Insiders & Notices" at bounding box center [76, 215] width 103 height 10
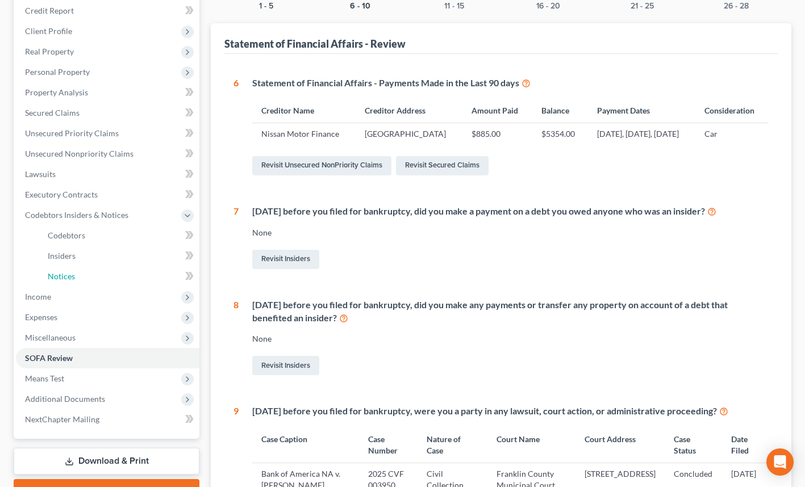
click at [71, 276] on span "Notices" at bounding box center [61, 277] width 27 height 10
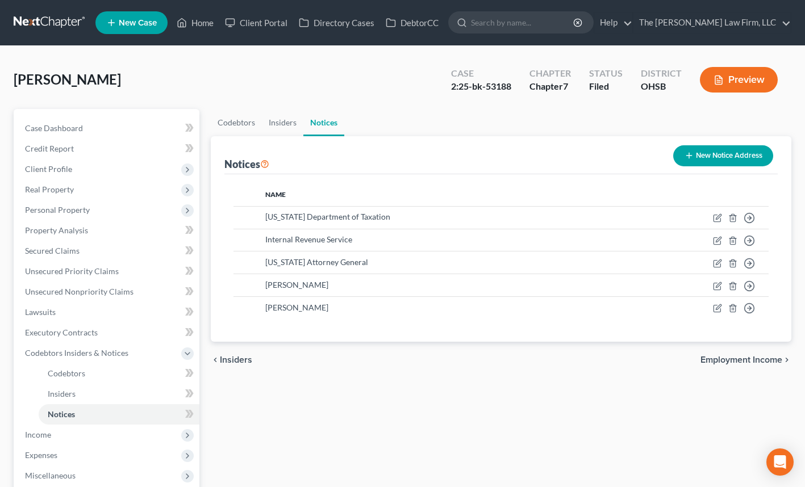
click at [48, 22] on link at bounding box center [50, 22] width 73 height 20
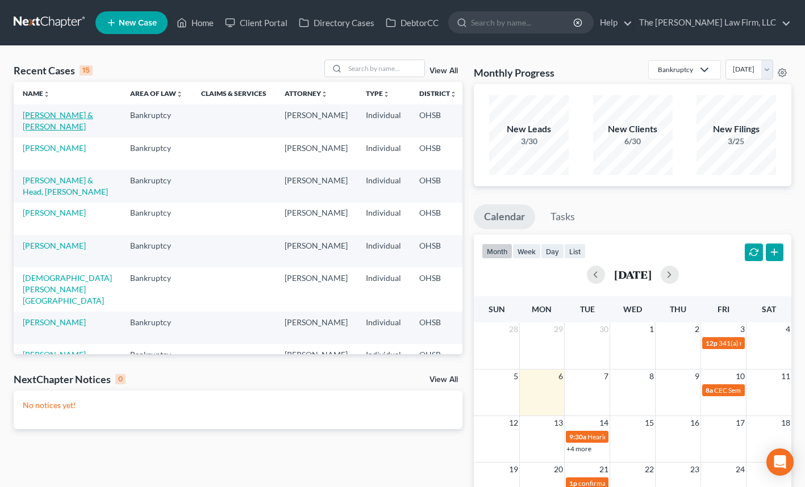
click at [27, 125] on link "[PERSON_NAME] & [PERSON_NAME]" at bounding box center [58, 120] width 70 height 21
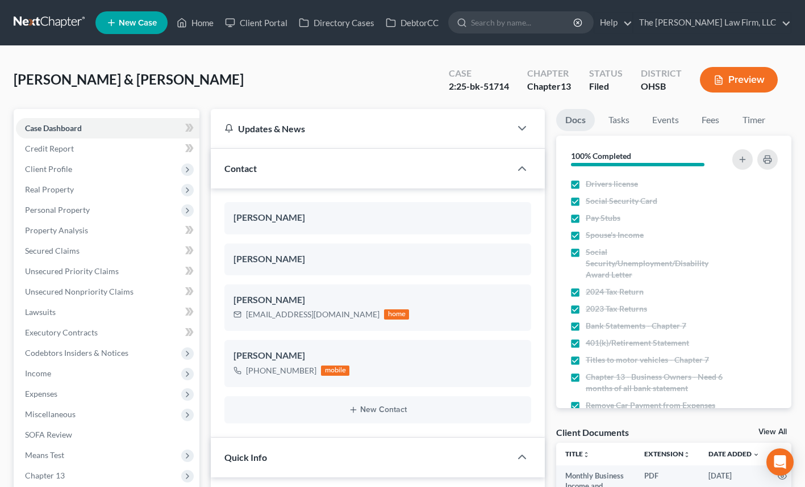
click at [735, 78] on button "Preview" at bounding box center [739, 80] width 78 height 26
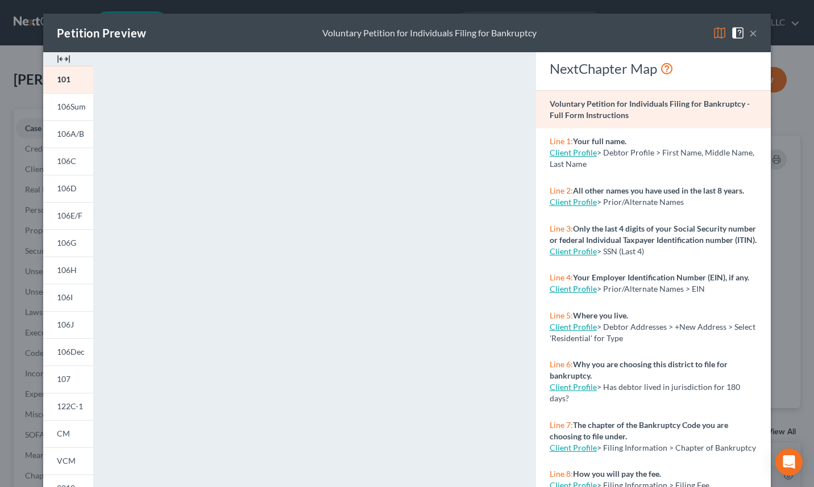
click at [70, 111] on span "106Sum" at bounding box center [71, 107] width 29 height 10
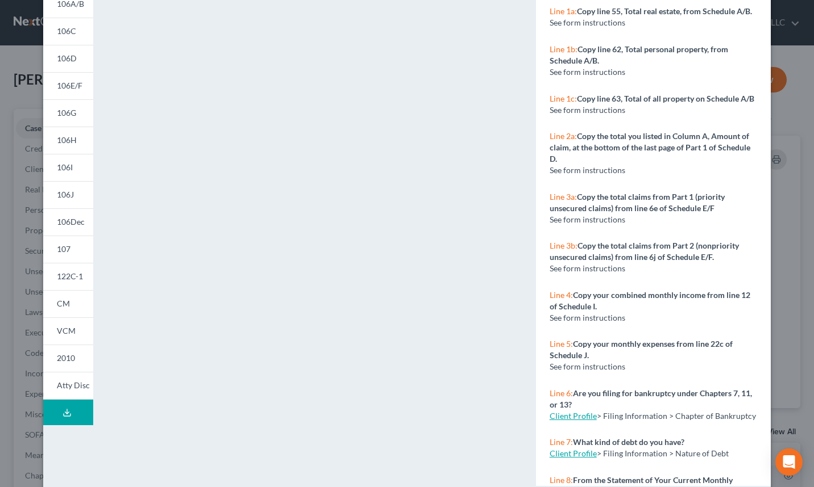
scroll to position [131, 0]
